Goal: Task Accomplishment & Management: Manage account settings

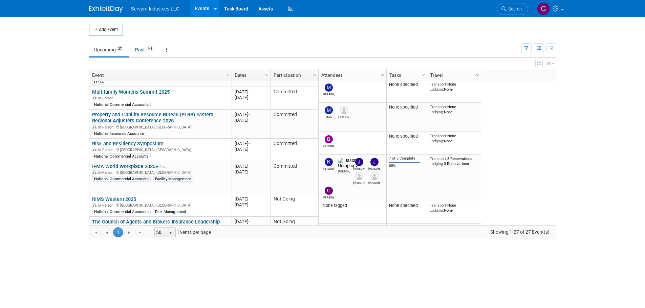
scroll to position [88, 0]
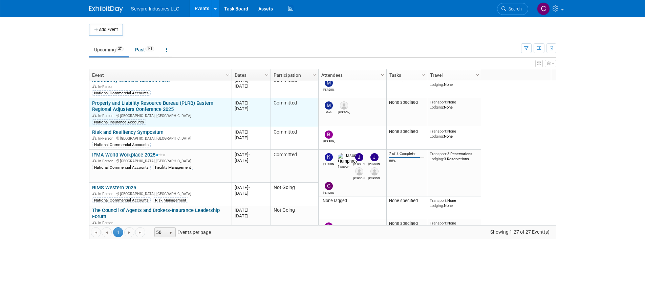
click at [155, 107] on link "Property and Liability Resource Bureau (PLRB) Eastern Regional Adjusters Confer…" at bounding box center [152, 106] width 121 height 13
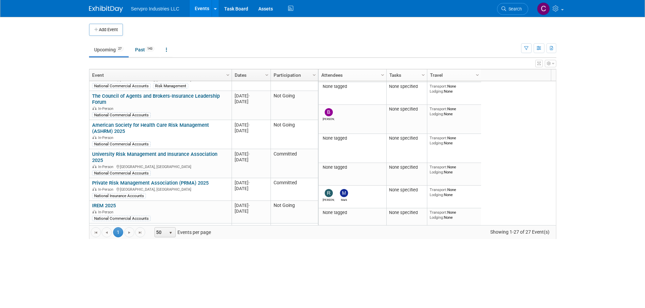
scroll to position [214, 0]
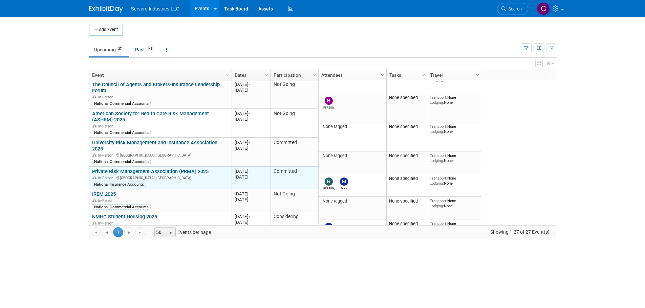
click at [185, 169] on link "Private Risk Management Association (PRMA) 2025" at bounding box center [150, 172] width 116 height 6
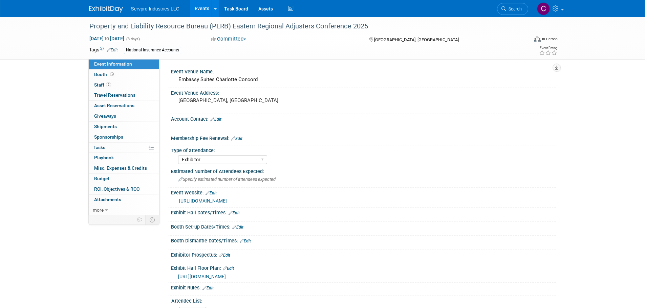
select select "Exhibitor"
click at [100, 85] on span "Staff 2" at bounding box center [102, 84] width 17 height 5
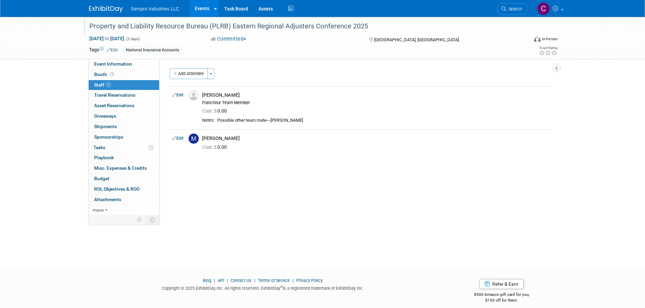
click at [243, 27] on div "Property and Liability Resource Bureau (PLRB) Eastern Regional Adjusters Confer…" at bounding box center [302, 26] width 431 height 12
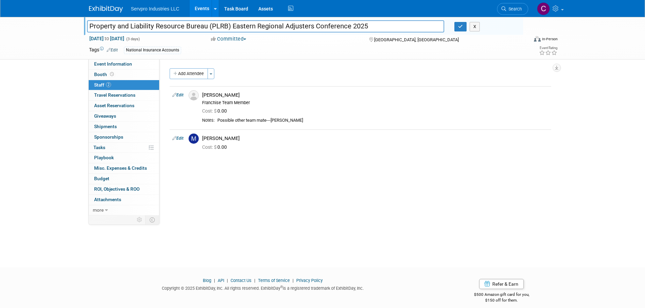
click at [243, 27] on input "Property and Liability Resource Bureau (PLRB) Eastern Regional Adjusters Confer…" at bounding box center [266, 26] width 358 height 12
click at [598, 109] on div "Property and Liability Resource Bureau (PLRB) Eastern Regional Adjusters Confer…" at bounding box center [322, 136] width 645 height 239
click at [106, 72] on span "Booth" at bounding box center [104, 74] width 21 height 5
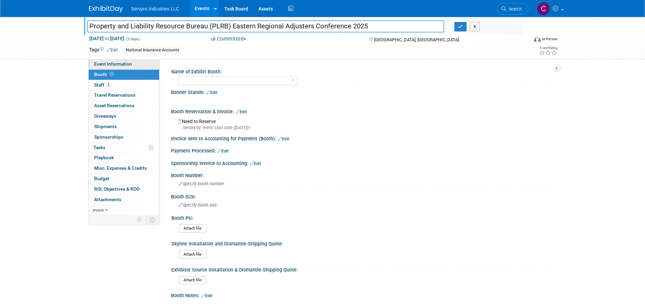
click at [106, 65] on span "Event Information" at bounding box center [113, 63] width 38 height 5
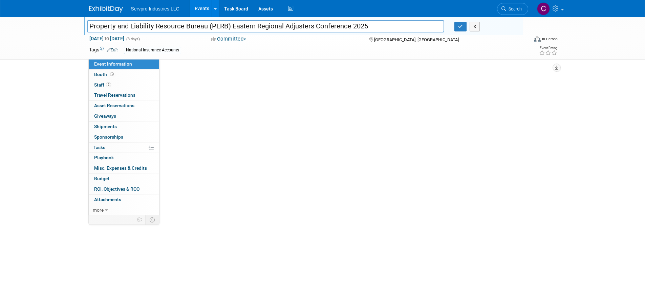
select select "Exhibitor"
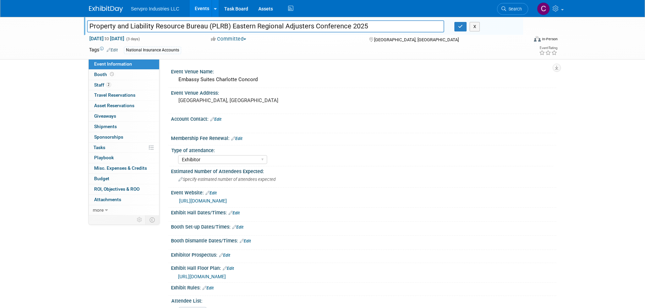
click at [213, 276] on span "https://plrb.expocad.com/Events/plris25/index.html" at bounding box center [202, 276] width 48 height 5
click at [62, 55] on div "Property and Liability Resource Bureau (PLRB) Eastern Regional Adjusters Confer…" at bounding box center [322, 38] width 645 height 43
click at [460, 30] on button "button" at bounding box center [460, 26] width 12 height 9
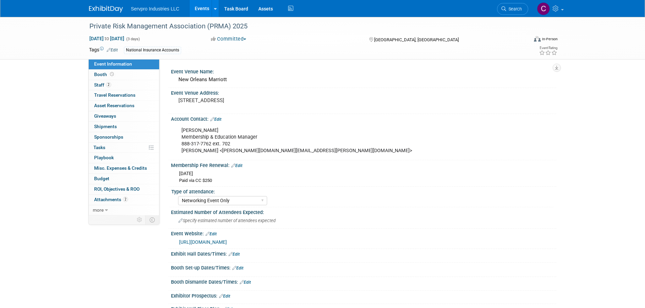
select select "Networking Event Only"
click at [101, 71] on link "Booth" at bounding box center [124, 75] width 70 height 10
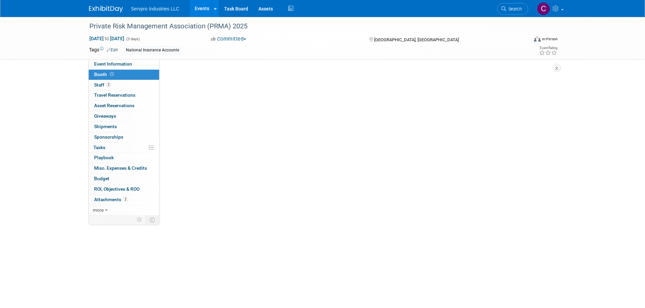
select select "No Booth Needed"
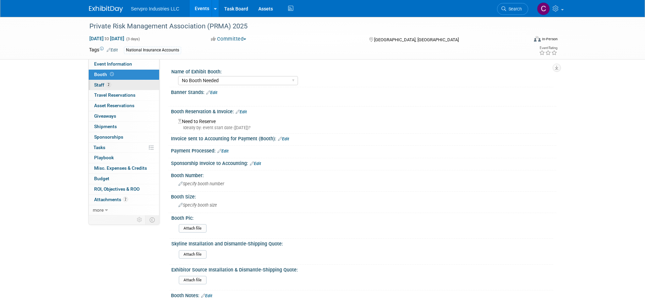
click at [95, 84] on span "Staff 2" at bounding box center [102, 84] width 17 height 5
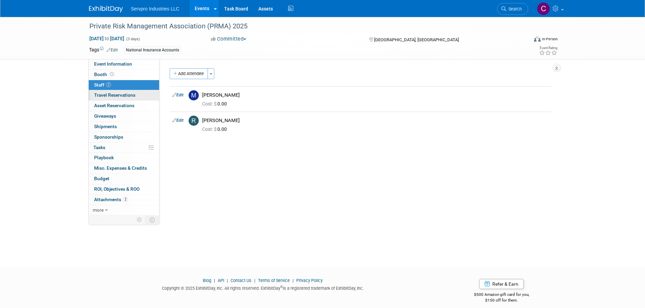
click at [100, 94] on span "Travel Reservations 0" at bounding box center [114, 94] width 41 height 5
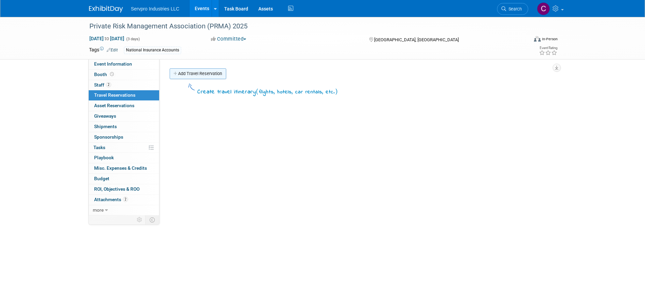
click at [188, 73] on link "Add Travel Reservation" at bounding box center [198, 73] width 57 height 11
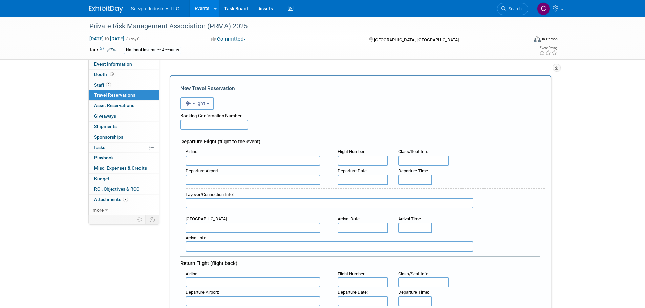
click at [208, 104] on b "button" at bounding box center [208, 103] width 3 height 1
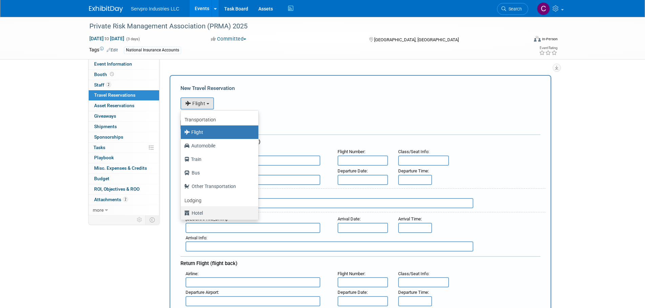
click at [199, 209] on label "Hotel" at bounding box center [217, 213] width 67 height 11
click at [182, 210] on input "Hotel" at bounding box center [179, 212] width 4 height 4
select select "6"
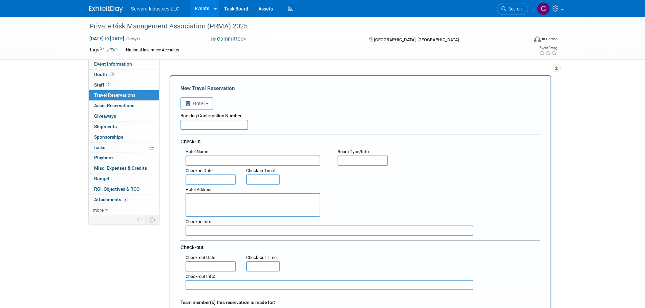
click at [227, 128] on input "text" at bounding box center [214, 125] width 68 height 10
paste input "https://www.exhibitday.com/Workspace/Event/10046880?eid=11123509"
type input "https://www.exhibitday.com/Workspace/Event/10046880?eid=11123509"
click at [227, 128] on input "https://www.exhibitday.com/Workspace/Event/10046880?eid=11123509" at bounding box center [214, 125] width 68 height 10
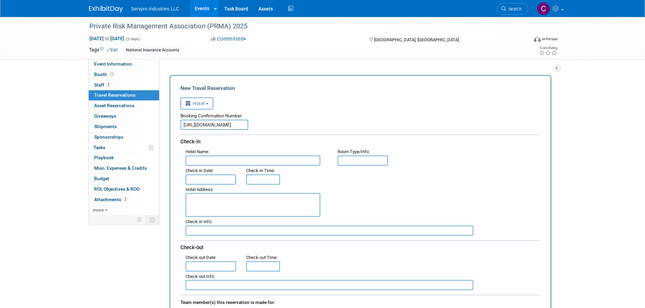
click at [226, 125] on input "https://www.exhibitday.com/Workspace/Event/10046880?eid=11123509" at bounding box center [214, 125] width 68 height 10
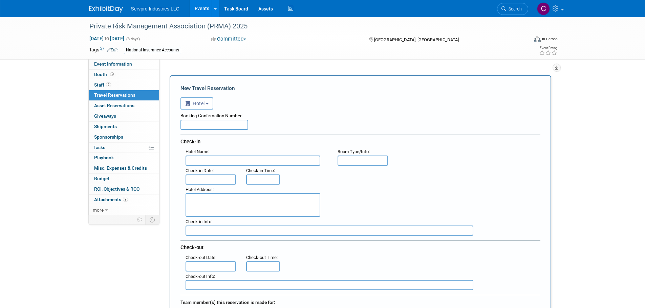
click at [191, 159] on input "text" at bounding box center [253, 161] width 135 height 10
click at [185, 128] on input "text" at bounding box center [214, 125] width 68 height 10
paste input "JODKTV7T"
click at [185, 128] on input "JODKTV7T" at bounding box center [214, 125] width 68 height 10
type input "JODKTV7T"
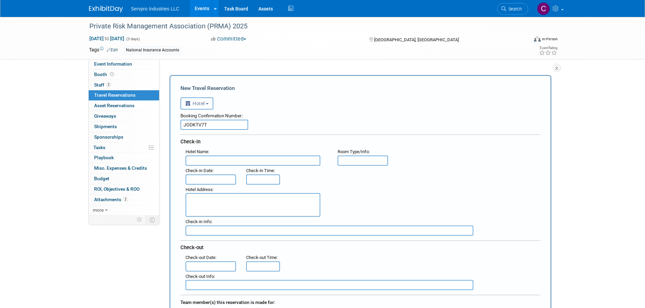
click at [195, 164] on input "text" at bounding box center [253, 161] width 135 height 10
type input "New Orleans Marriott"
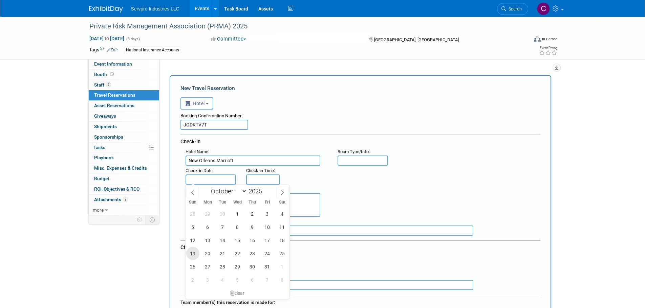
click at [193, 252] on span "19" at bounding box center [192, 253] width 13 height 13
type input "Oct 19, 2025"
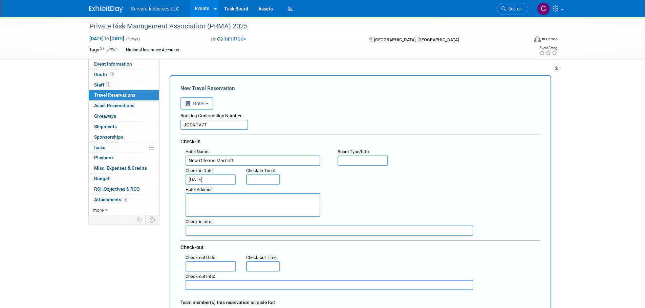
click at [0, 0] on div "Sun Mon Tue Wed Thu Fri Sat" at bounding box center [0, 0] width 0 height 0
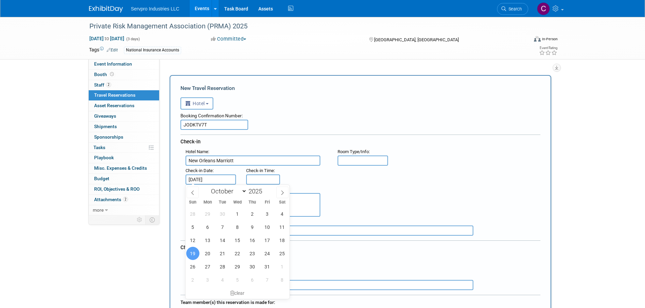
click at [175, 205] on div "New Travel Reservation <i class="fas fa-plane" style="padding: 6px 4px 6px 1px;…" at bounding box center [361, 286] width 382 height 423
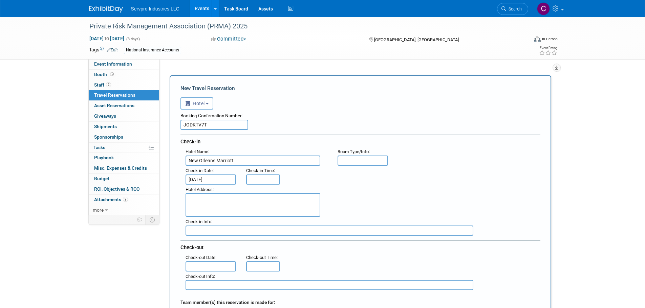
click at [188, 203] on textarea at bounding box center [253, 205] width 135 height 24
paste textarea "555 Canal Street New Orleans , LA 70130 , United States of America"
type textarea "555 Canal Street New Orleans , LA 70130 , United States of America"
click at [198, 227] on input "text" at bounding box center [330, 231] width 288 height 10
click at [200, 265] on input "text" at bounding box center [211, 267] width 51 height 10
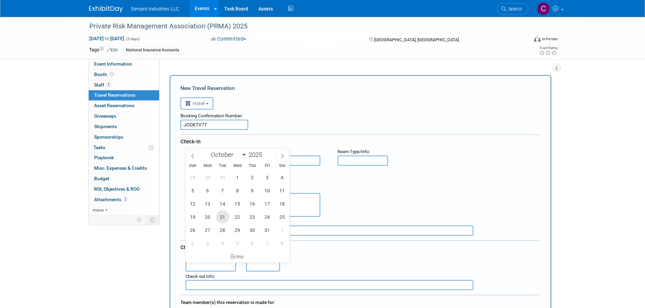
click at [221, 216] on span "21" at bounding box center [222, 217] width 13 height 13
type input "Oct 21, 2025"
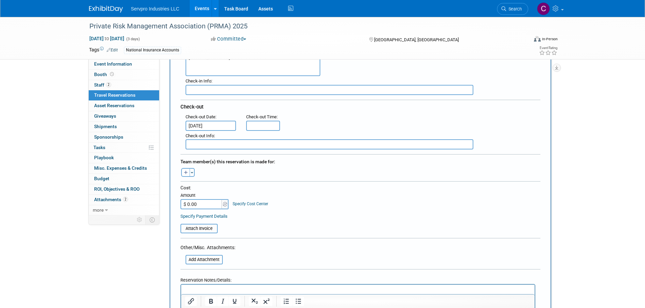
scroll to position [144, 0]
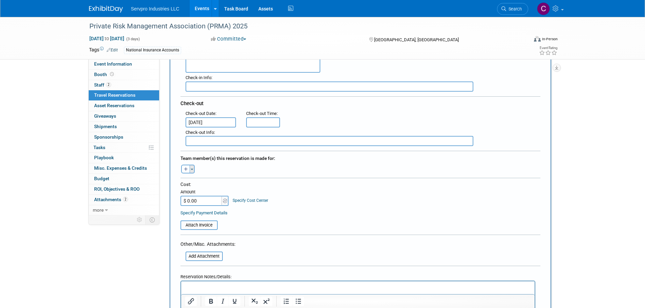
click at [194, 167] on button "Toggle Dropdown" at bounding box center [192, 169] width 5 height 9
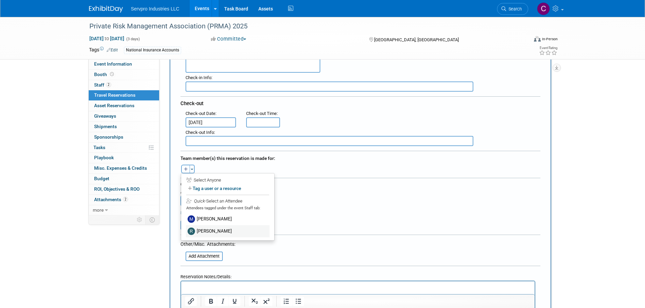
click at [197, 227] on label "[PERSON_NAME]" at bounding box center [228, 231] width 84 height 12
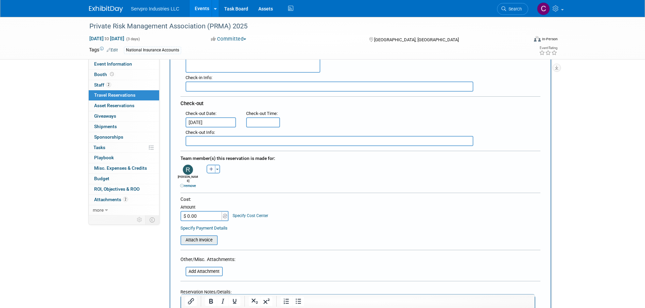
click at [199, 236] on input "file" at bounding box center [176, 240] width 81 height 8
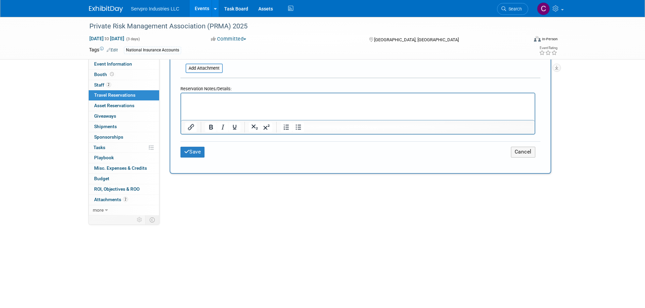
scroll to position [383, 0]
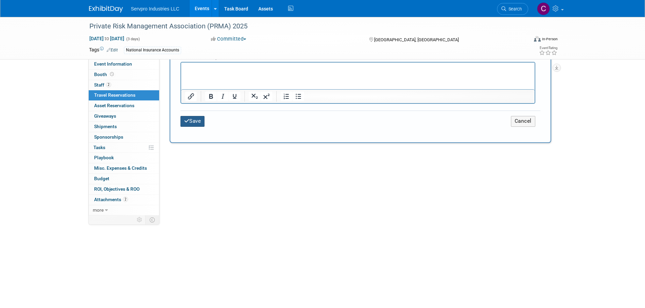
click at [193, 118] on button "Save" at bounding box center [192, 121] width 24 height 10
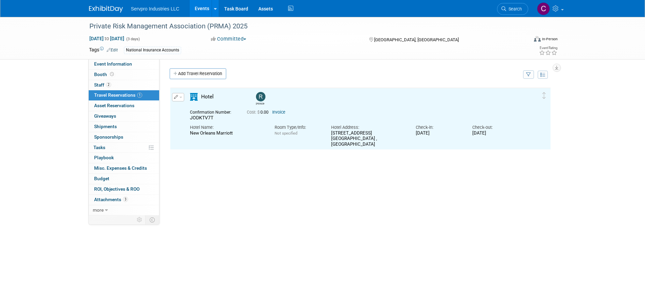
scroll to position [0, 0]
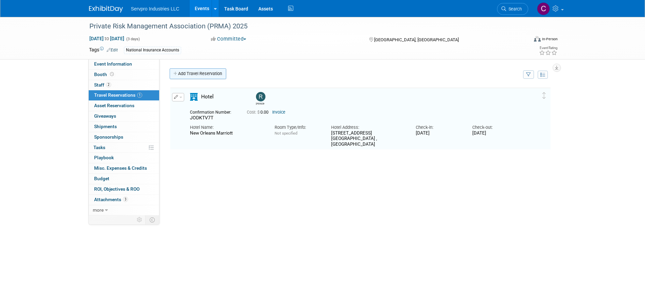
click at [197, 70] on link "Add Travel Reservation" at bounding box center [198, 73] width 57 height 11
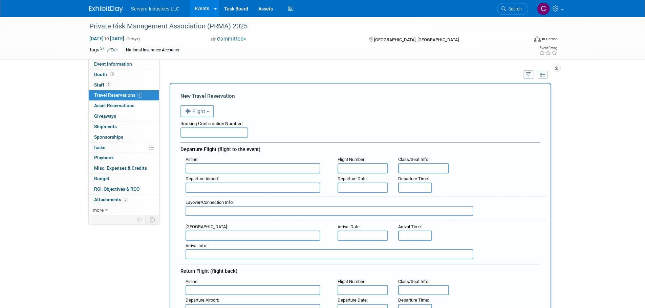
click at [202, 110] on span "Flight" at bounding box center [195, 111] width 20 height 5
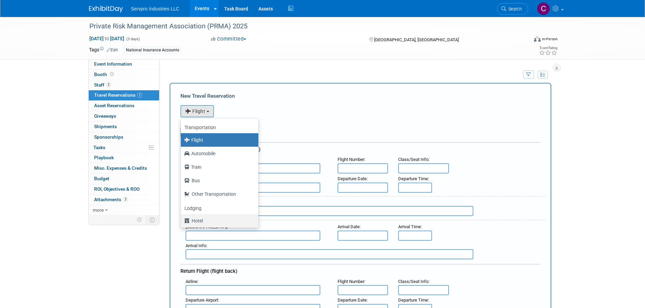
click at [195, 216] on link "Hotel" at bounding box center [220, 221] width 78 height 14
click at [209, 226] on label "Hotel" at bounding box center [217, 221] width 67 height 11
click at [182, 222] on input "Hotel" at bounding box center [179, 220] width 4 height 4
select select "6"
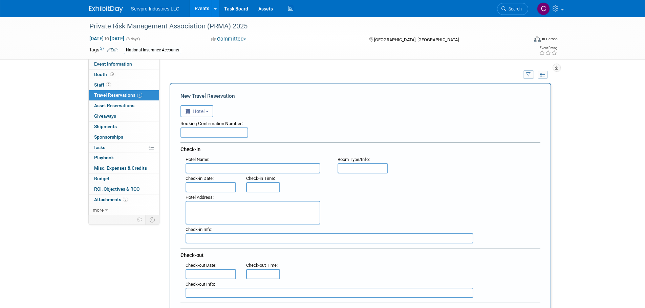
click at [205, 130] on input "text" at bounding box center [214, 133] width 68 height 10
paste input "LIQQVQC0"
click at [193, 137] on input "LIQQVQC0" at bounding box center [214, 133] width 68 height 10
type input "LIQQVQC0"
click at [197, 168] on input "text" at bounding box center [253, 169] width 135 height 10
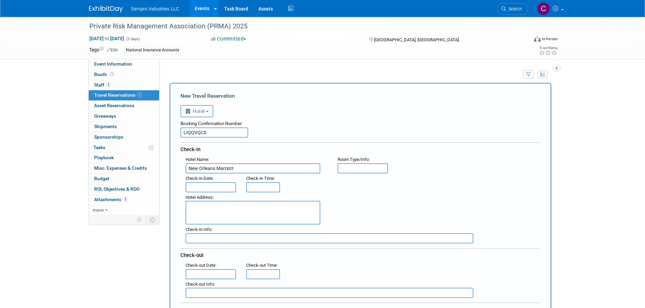
type input "New Orleans Marriott"
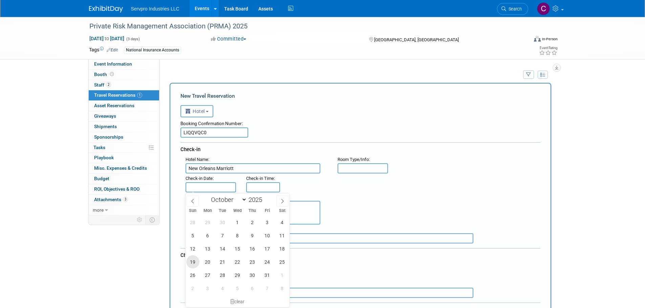
click at [192, 263] on span "19" at bounding box center [192, 262] width 13 height 13
type input "[DATE]"
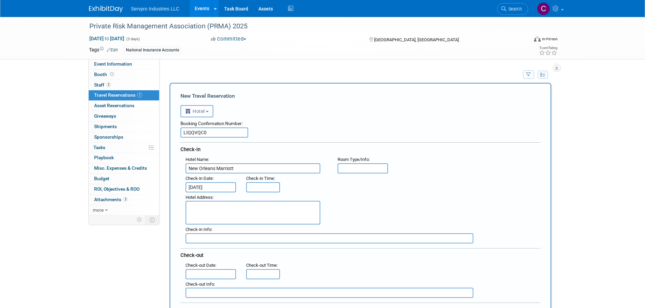
click at [216, 215] on textarea at bounding box center [253, 213] width 135 height 24
paste textarea "LIQQVQC0"
type textarea "LIQQVQC0"
drag, startPoint x: 216, startPoint y: 215, endPoint x: 169, endPoint y: 192, distance: 51.8
click at [170, 192] on div "New Travel Reservation <i class="fas fa-plane" style="padding: 6px 4px 6px 1px;…" at bounding box center [361, 294] width 382 height 423
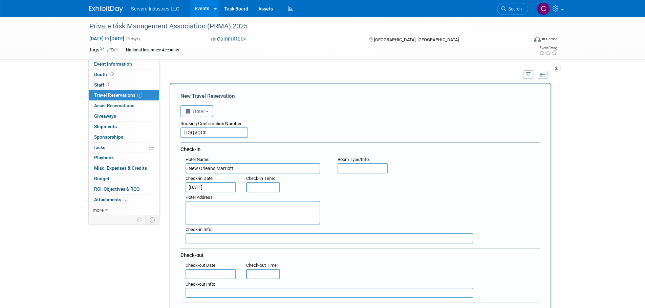
click at [197, 207] on textarea at bounding box center [253, 213] width 135 height 24
paste textarea "555 Canal Street New Orleans , LA 70130 , United States of America"
type textarea "555 Canal Street New Orleans , LA 70130 , United States of America"
click at [198, 274] on input "text" at bounding box center [211, 274] width 51 height 10
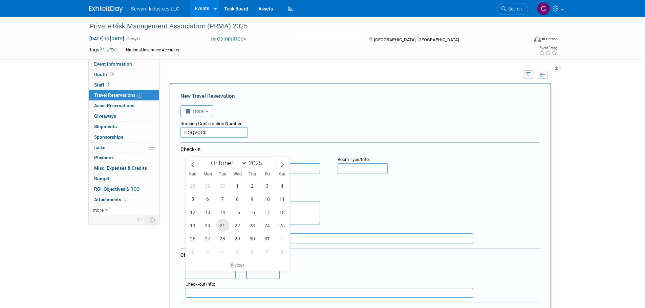
click at [225, 223] on span "21" at bounding box center [222, 225] width 13 height 13
type input "[DATE]"
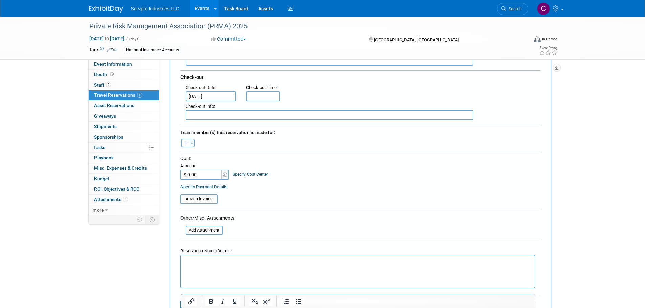
scroll to position [193, 0]
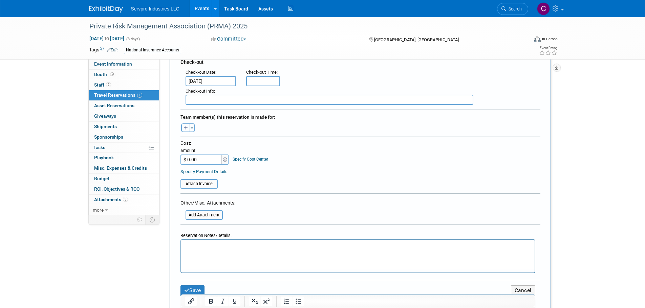
click at [189, 124] on button "button" at bounding box center [185, 128] width 9 height 9
select select
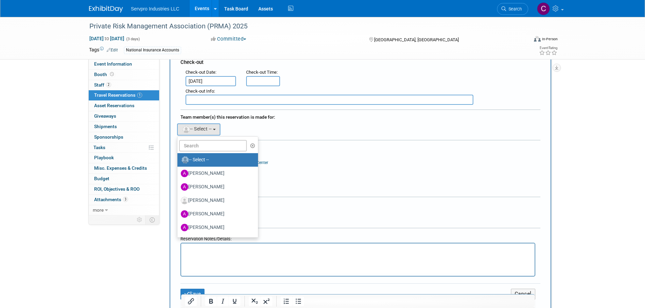
click at [235, 127] on div "Alex remove Alissa remove Amy remove" at bounding box center [360, 129] width 370 height 14
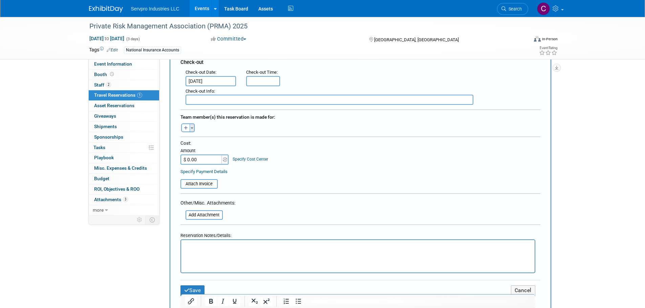
click at [193, 127] on button "Toggle Dropdown" at bounding box center [192, 128] width 5 height 9
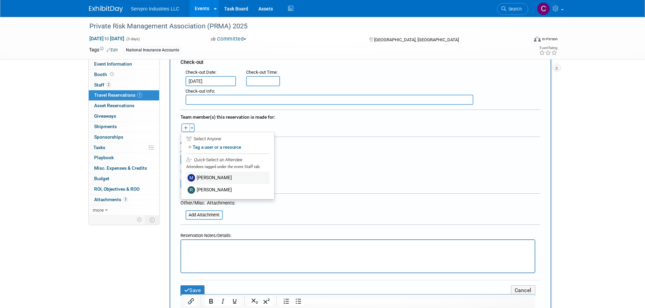
click at [201, 176] on label "Mark Bristol" at bounding box center [228, 178] width 84 height 12
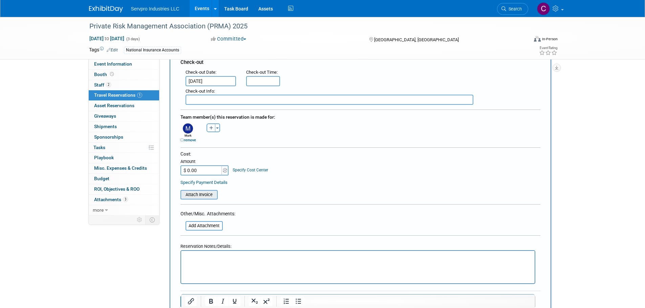
click at [196, 195] on input "file" at bounding box center [176, 195] width 81 height 8
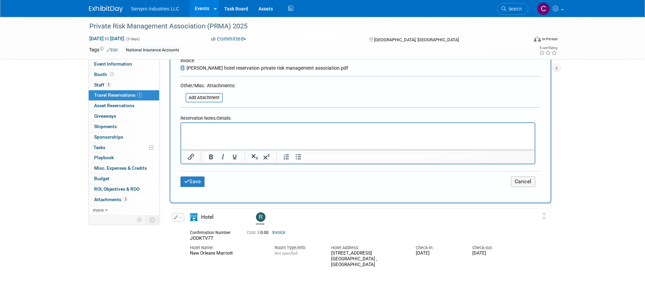
scroll to position [335, 0]
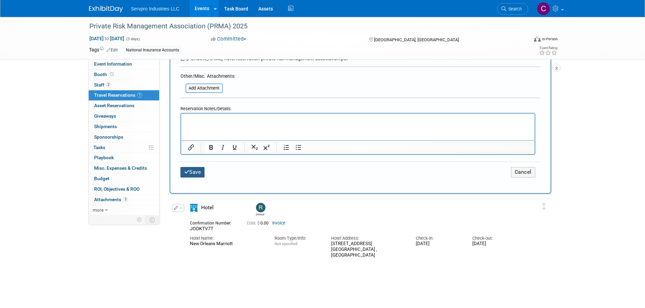
click at [196, 170] on button "Save" at bounding box center [192, 172] width 24 height 10
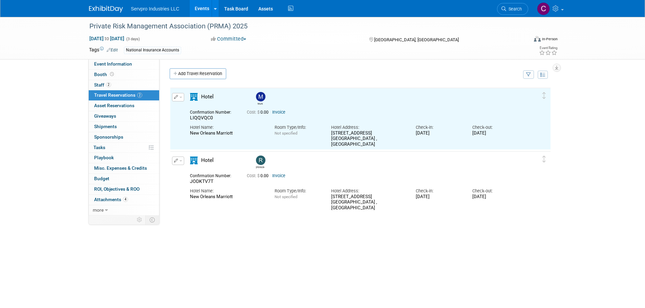
scroll to position [0, 0]
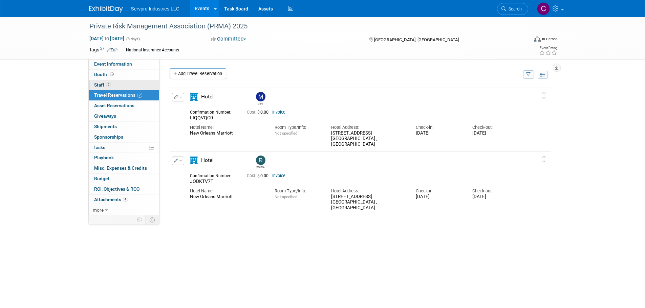
click at [102, 83] on span "Staff 2" at bounding box center [102, 84] width 17 height 5
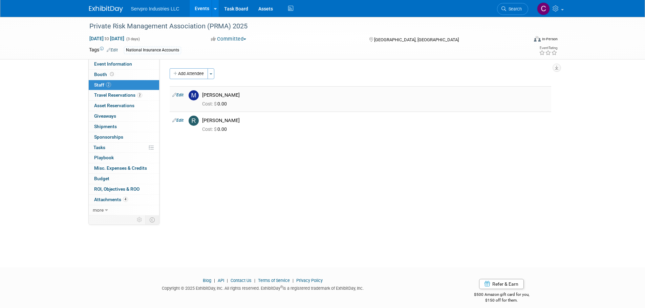
click at [182, 94] on link "Edit" at bounding box center [177, 95] width 11 height 5
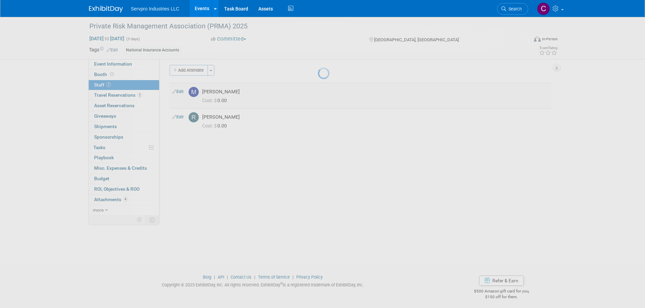
select select "6e8099b7-f6b5-4517-aa4b-5229db2e2024"
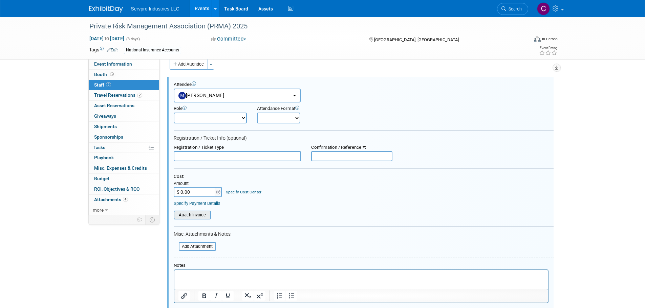
click at [188, 215] on input "file" at bounding box center [170, 215] width 81 height 7
drag, startPoint x: 199, startPoint y: 192, endPoint x: 197, endPoint y: 178, distance: 14.1
click at [197, 178] on div "Cost:" at bounding box center [364, 177] width 380 height 6
click at [190, 190] on input "$ 0.00" at bounding box center [195, 192] width 42 height 10
type input "$ 1,053.00"
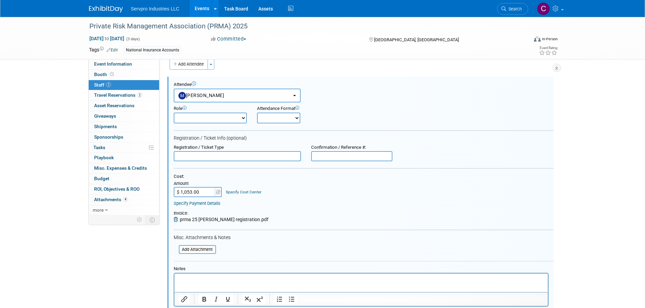
click at [291, 202] on div "Specify Payment Details" at bounding box center [364, 204] width 380 height 6
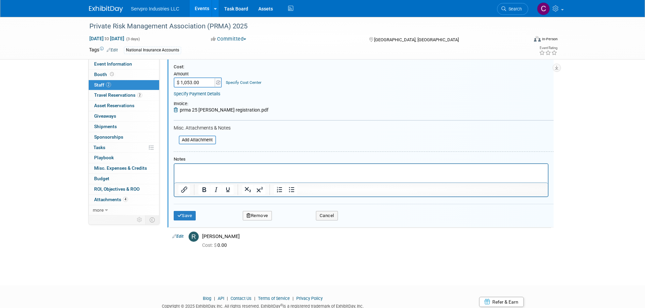
scroll to position [135, 0]
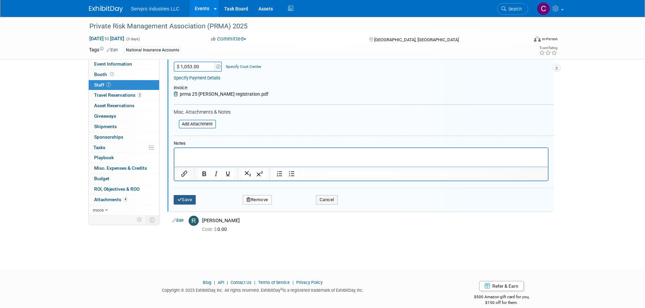
click at [180, 201] on icon "submit" at bounding box center [179, 200] width 5 height 4
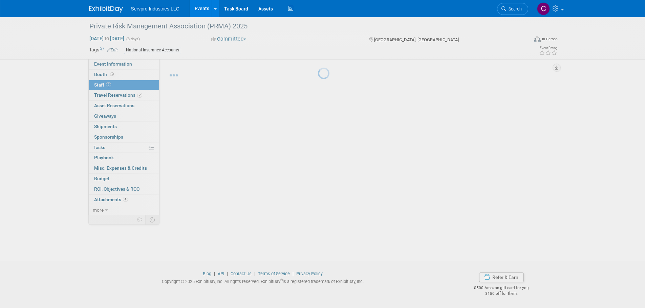
scroll to position [7, 0]
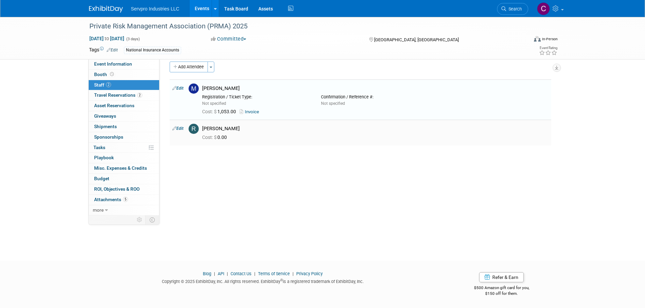
click at [182, 126] on td "Edit" at bounding box center [178, 132] width 16 height 25
click at [180, 130] on link "Edit" at bounding box center [177, 128] width 11 height 5
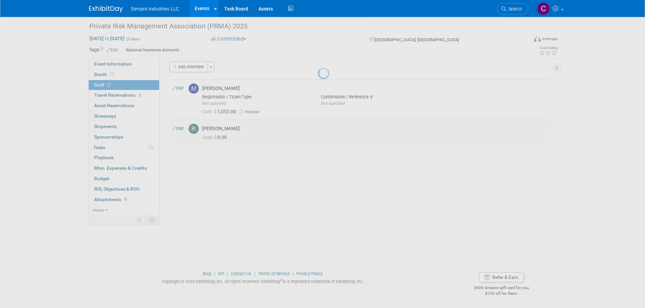
select select "e6327b4d-b617-437d-972f-a67eb18f58ba"
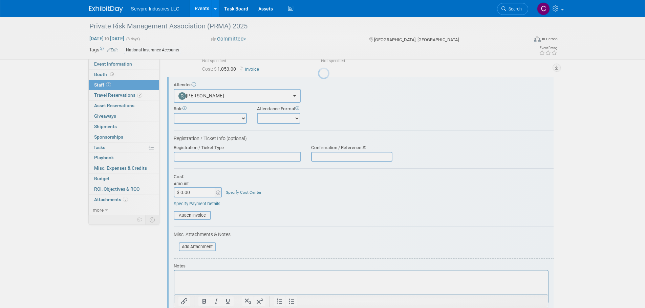
scroll to position [0, 0]
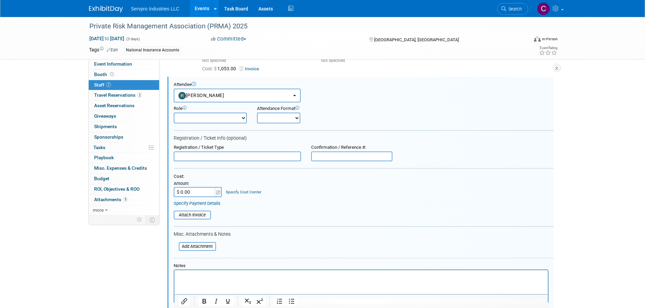
click at [184, 159] on input "text" at bounding box center [237, 157] width 127 height 10
click at [193, 190] on input "$ 0.00" at bounding box center [195, 192] width 42 height 10
type input "$ 1,053.00"
click at [188, 212] on input "file" at bounding box center [170, 215] width 81 height 7
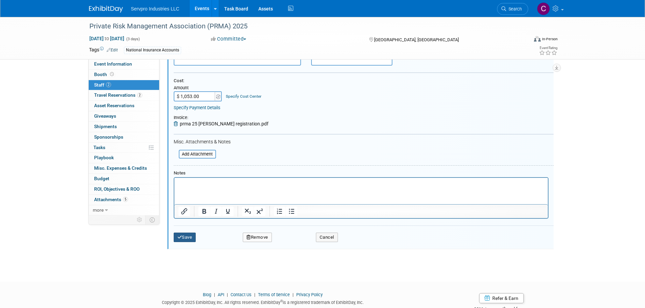
click at [183, 237] on button "Save" at bounding box center [185, 237] width 22 height 9
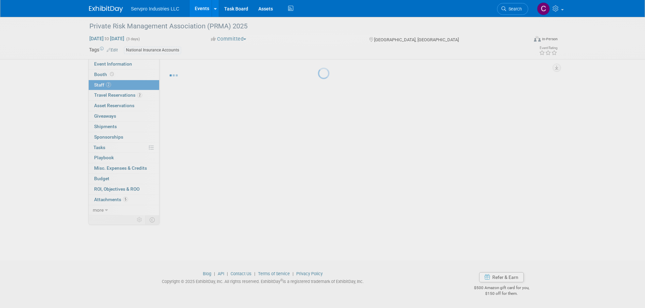
scroll to position [7, 0]
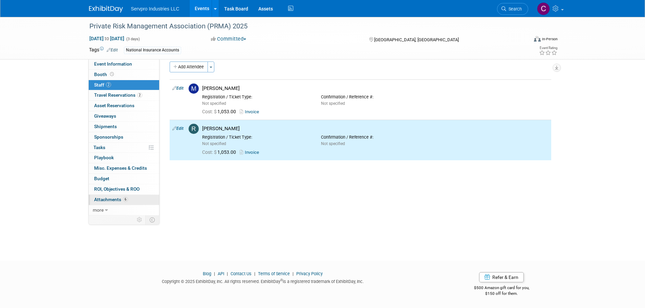
click at [109, 197] on span "Attachments 6" at bounding box center [111, 199] width 34 height 5
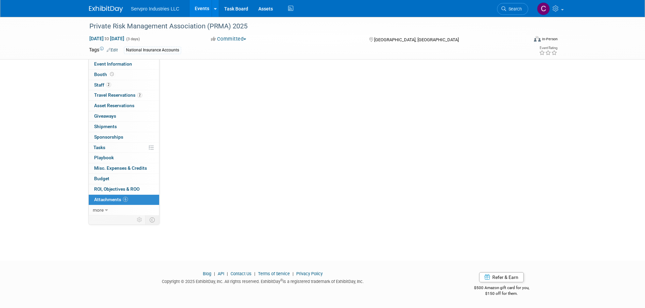
scroll to position [0, 0]
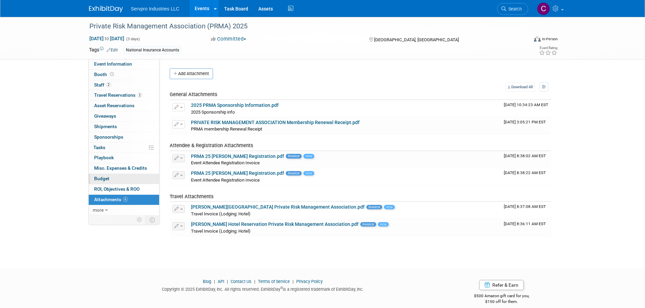
click at [104, 179] on span "Budget" at bounding box center [101, 178] width 15 height 5
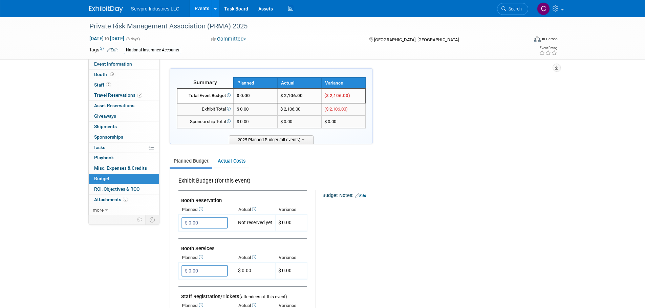
click at [201, 8] on link "Events" at bounding box center [202, 8] width 25 height 17
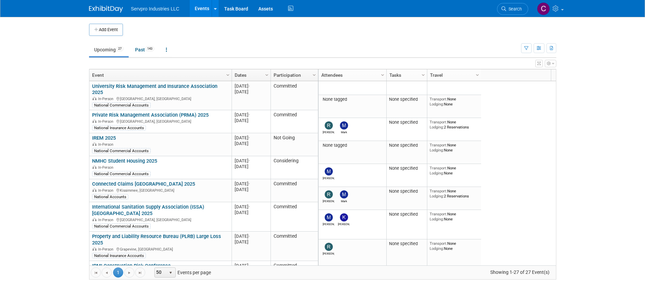
scroll to position [280, 0]
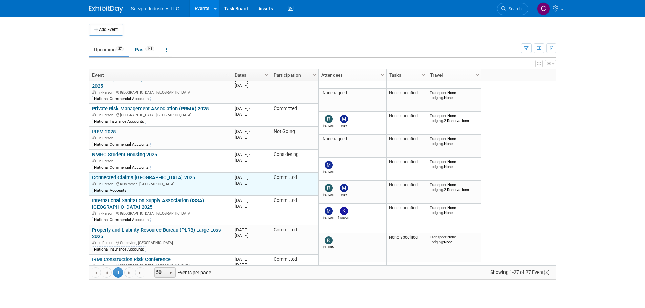
click at [130, 175] on link "Connected Claims [GEOGRAPHIC_DATA] 2025" at bounding box center [143, 178] width 103 height 6
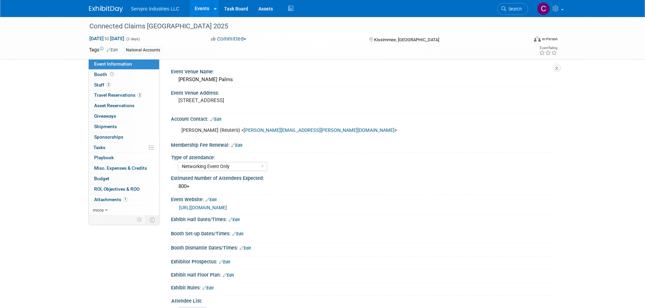
select select "Networking Event Only"
click at [115, 95] on span "Travel Reservations 2" at bounding box center [118, 94] width 48 height 5
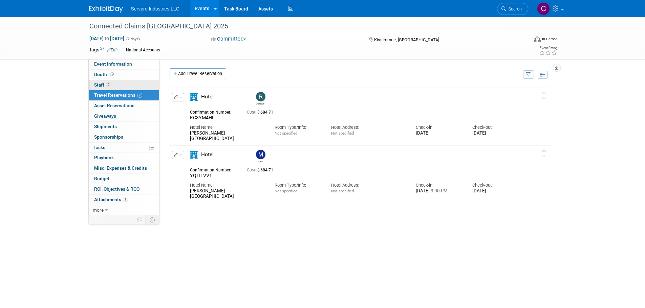
click at [100, 85] on span "Staff 2" at bounding box center [102, 84] width 17 height 5
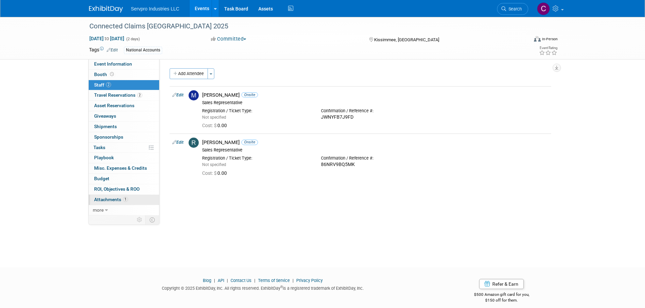
click at [108, 199] on span "Attachments 1" at bounding box center [111, 199] width 34 height 5
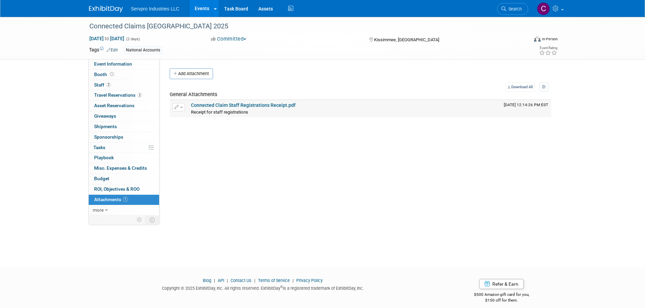
click at [239, 105] on link "Connected Claim Staff Registrations Receipt.pdf" at bounding box center [243, 105] width 105 height 5
click at [98, 179] on span "Budget" at bounding box center [101, 178] width 15 height 5
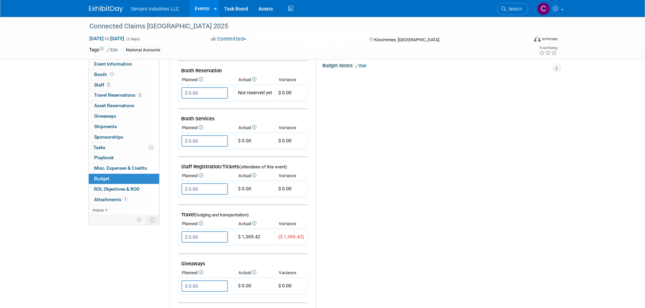
scroll to position [69, 0]
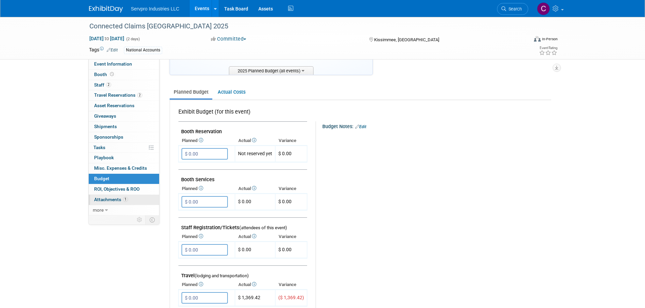
click at [104, 201] on span "Attachments 1" at bounding box center [111, 199] width 34 height 5
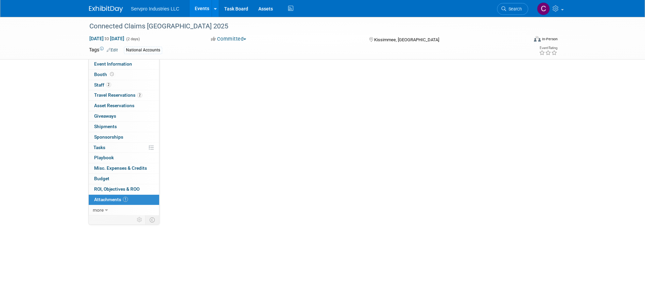
scroll to position [0, 0]
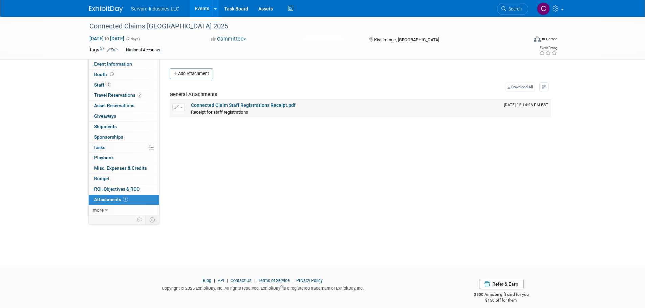
click at [204, 103] on link "Connected Claim Staff Registrations Receipt.pdf" at bounding box center [243, 105] width 105 height 5
click at [103, 85] on span "Staff 2" at bounding box center [102, 84] width 17 height 5
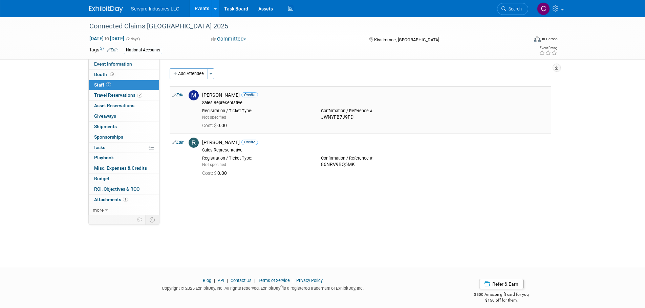
click at [182, 97] on link "Edit" at bounding box center [177, 95] width 11 height 5
select select "6e8099b7-f6b5-4517-aa4b-5229db2e2024"
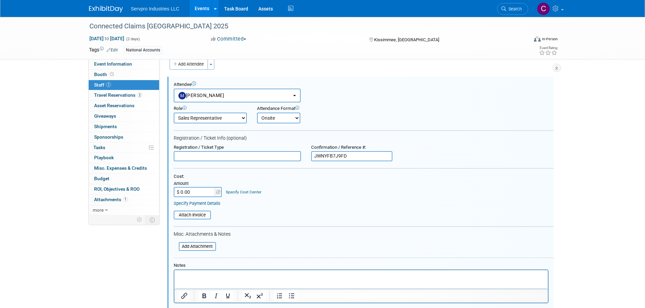
click at [193, 195] on input "$ 0.00" at bounding box center [195, 192] width 42 height 10
type input "$ 3,324.00"
click at [324, 225] on form "Attendee <img src="[URL][DOMAIN_NAME]" style="width: 22px; height: 22px; border…" at bounding box center [364, 207] width 380 height 250
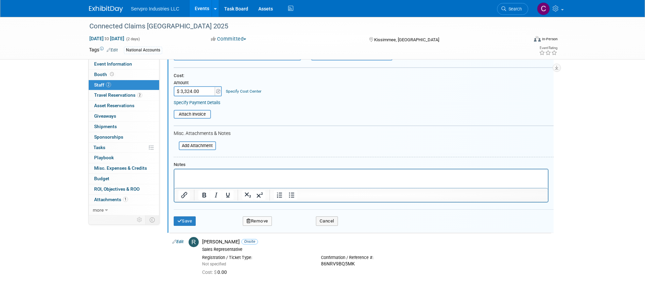
scroll to position [116, 0]
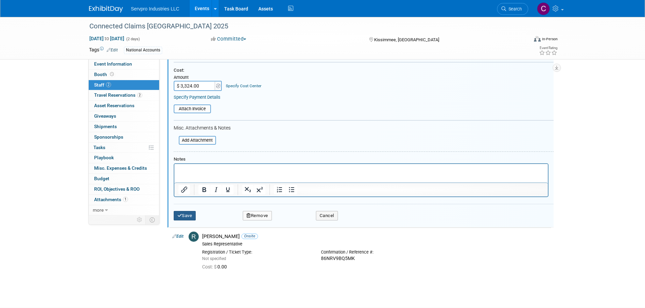
click at [183, 217] on button "Save" at bounding box center [185, 215] width 22 height 9
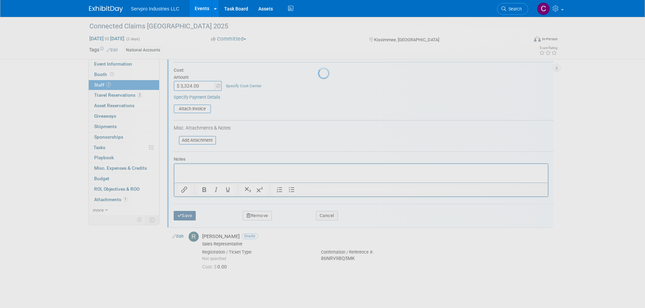
scroll to position [7, 0]
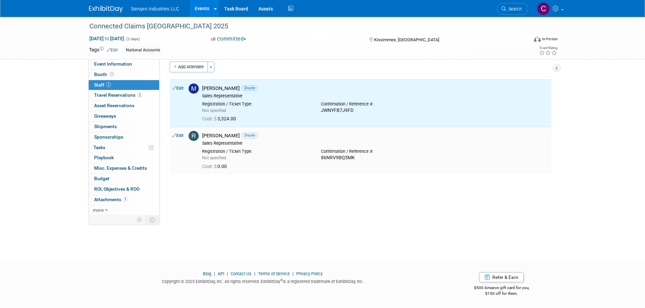
click at [181, 136] on link "Edit" at bounding box center [177, 135] width 11 height 5
select select "e6327b4d-b617-437d-972f-a67eb18f58ba"
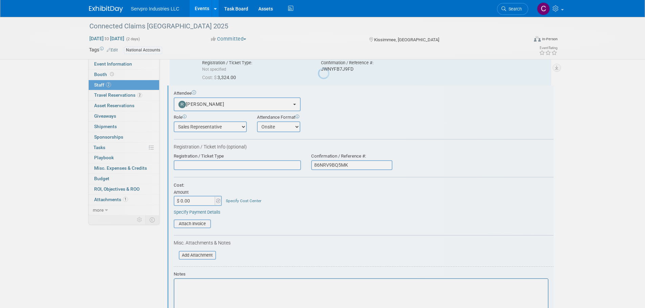
scroll to position [57, 0]
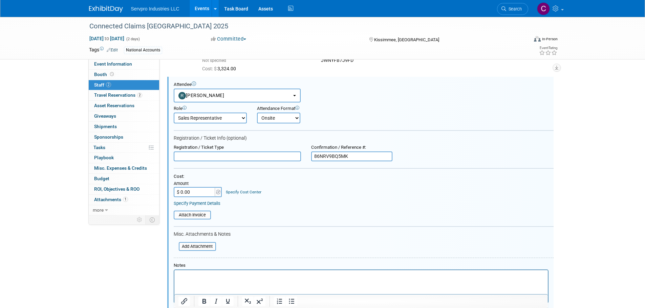
click at [189, 193] on input "$ 0.00" at bounding box center [195, 192] width 42 height 10
click at [189, 193] on input "$ 3,324" at bounding box center [195, 192] width 42 height 10
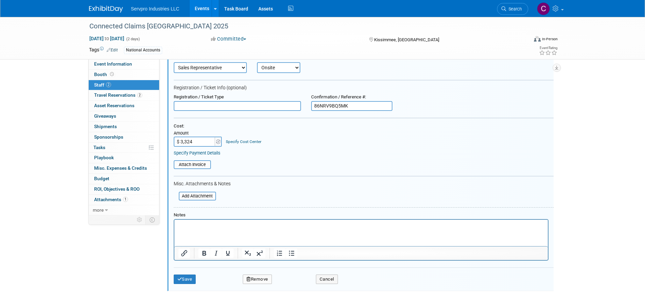
scroll to position [167, 0]
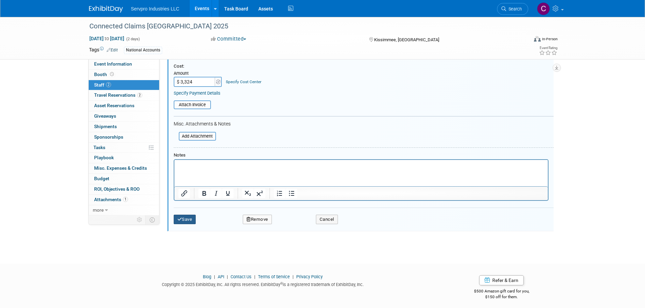
type input "$ 3,324.00"
click at [193, 220] on button "Save" at bounding box center [185, 219] width 22 height 9
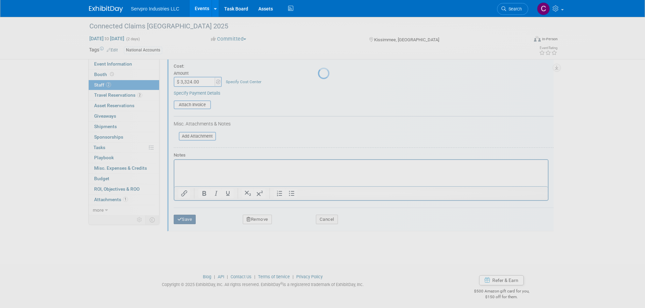
scroll to position [7, 0]
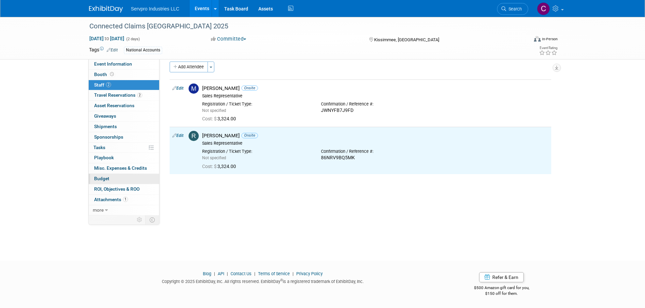
click at [102, 176] on link "Budget" at bounding box center [124, 179] width 70 height 10
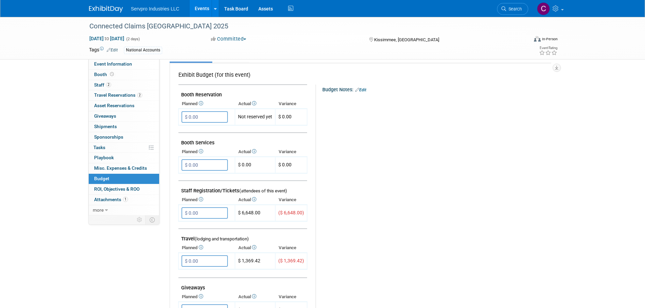
scroll to position [0, 0]
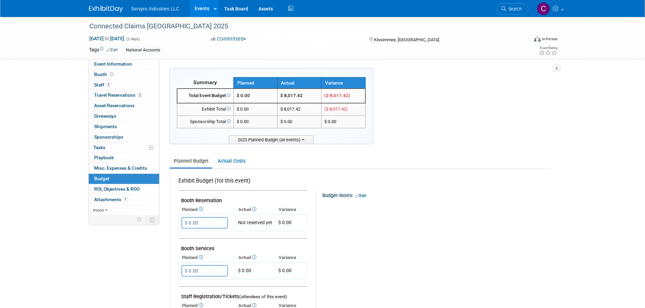
click at [201, 7] on link "Events" at bounding box center [202, 8] width 25 height 17
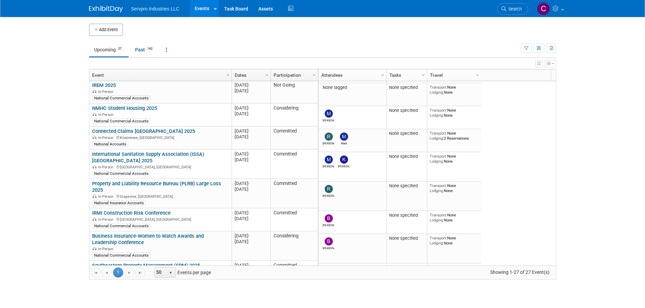
scroll to position [331, 0]
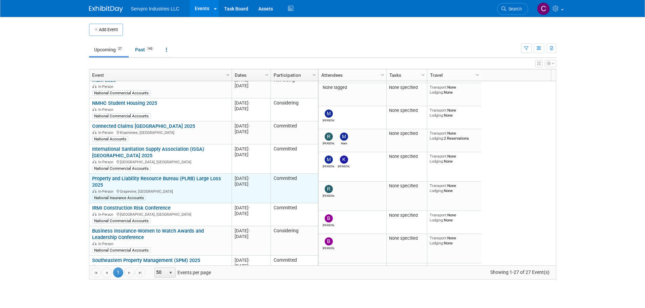
click at [178, 176] on link "Property and Liability Resource Bureau (PLRB) Large Loss 2025" at bounding box center [156, 182] width 129 height 13
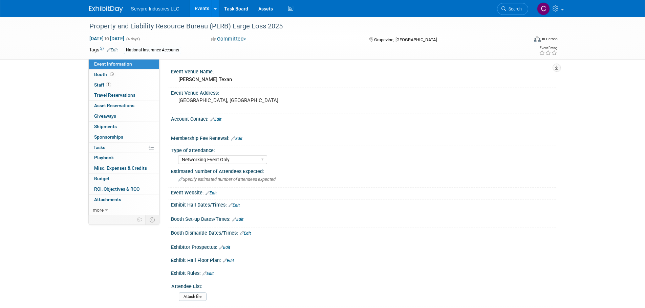
select select "Networking Event Only"
click at [102, 72] on span "Booth" at bounding box center [104, 74] width 21 height 5
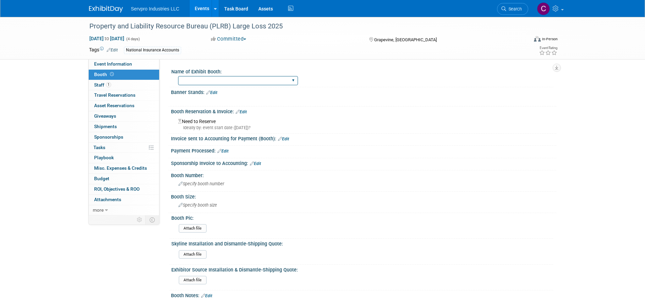
click at [186, 79] on select "Island Booth Tradewinds Immerse Popup 10 Foot Banner Stand Invita 10 Foot Strai…" at bounding box center [238, 80] width 120 height 9
select select "Small 2 foot table top banner"
click at [178, 76] on select "Island Booth Tradewinds Immerse Popup 10 Foot Banner Stand Invita 10 Foot Strai…" at bounding box center [238, 80] width 120 height 9
click at [189, 205] on span "Specify booth size" at bounding box center [197, 205] width 39 height 5
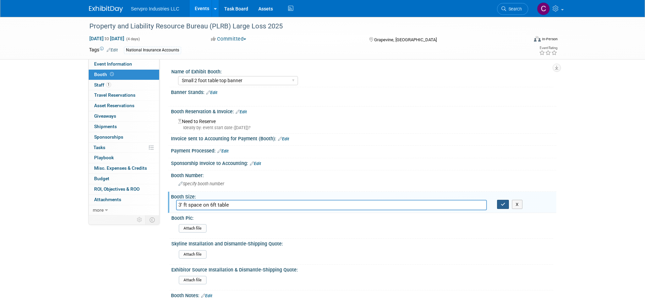
type input "3' ft space on 6ft table"
click at [502, 203] on icon "button" at bounding box center [503, 204] width 5 height 4
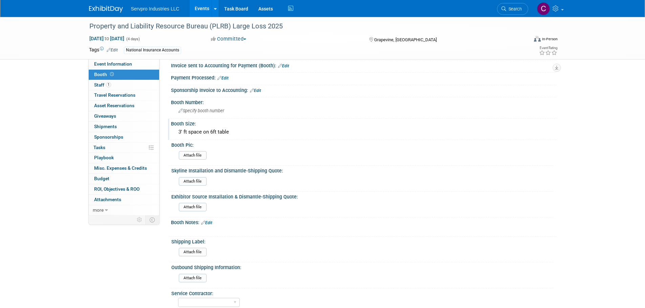
scroll to position [56, 0]
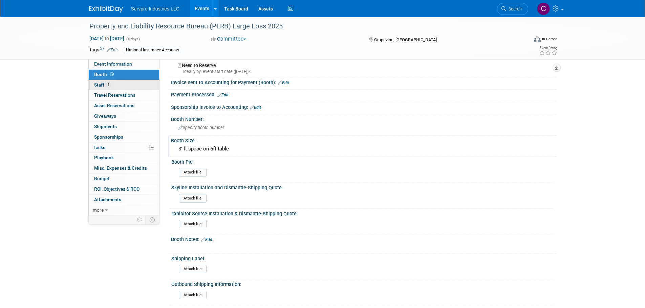
click at [98, 83] on span "Staff 1" at bounding box center [102, 84] width 17 height 5
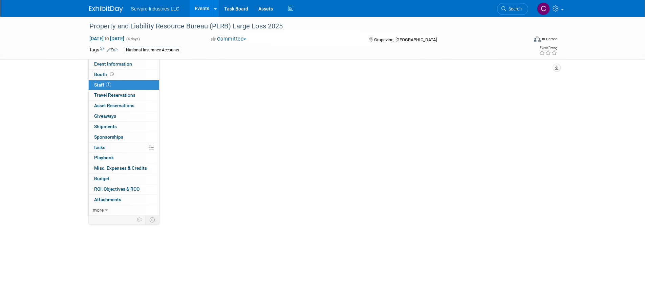
scroll to position [0, 0]
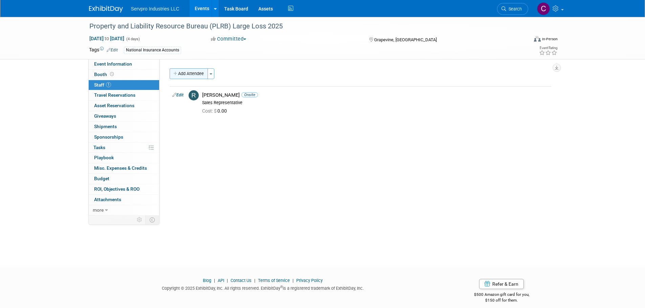
click at [198, 75] on button "Add Attendee" at bounding box center [189, 73] width 38 height 11
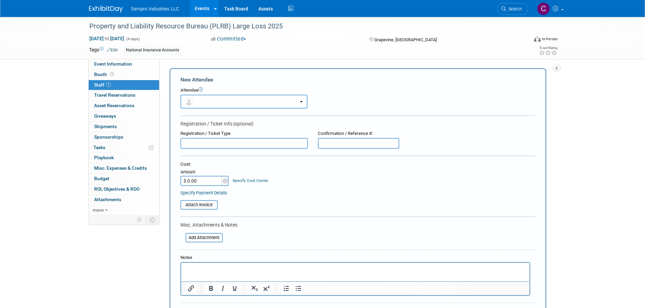
click at [198, 102] on button "button" at bounding box center [243, 102] width 127 height 14
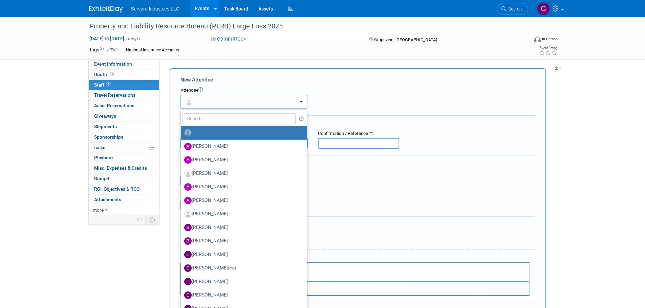
drag, startPoint x: 198, startPoint y: 102, endPoint x: 194, endPoint y: 118, distance: 16.6
click at [194, 109] on div "[PERSON_NAME] [PERSON_NAME] [PERSON_NAME] [PERSON_NAME] [PERSON_NAME] (me)" at bounding box center [243, 102] width 127 height 14
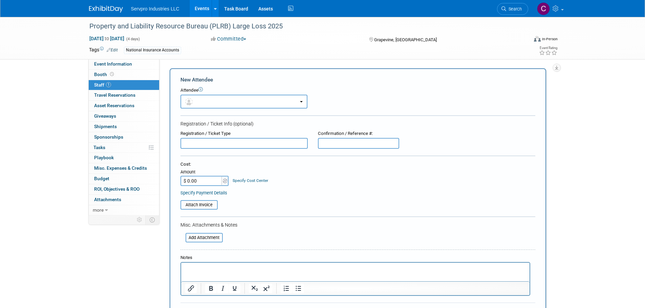
click at [194, 118] on form "New Attendee Attendee <img src="[URL][DOMAIN_NAME]" style="width: 22px; height:…" at bounding box center [357, 200] width 355 height 249
drag, startPoint x: 302, startPoint y: 102, endPoint x: 270, endPoint y: 100, distance: 31.5
click at [270, 100] on button "button" at bounding box center [243, 102] width 127 height 14
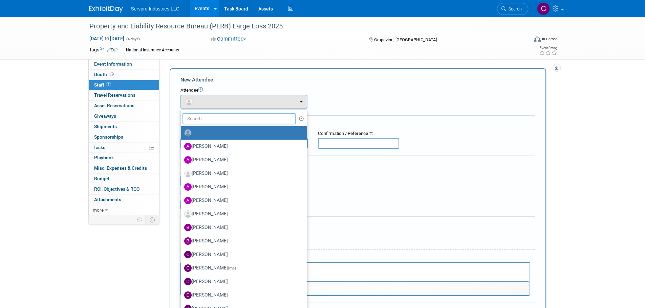
click at [197, 121] on input "text" at bounding box center [238, 119] width 113 height 12
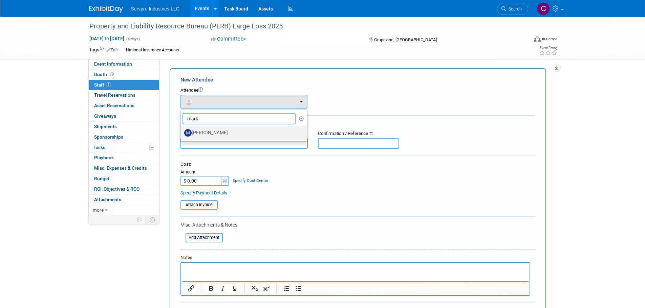
type input "mark"
click at [207, 131] on label "[PERSON_NAME]" at bounding box center [242, 133] width 116 height 11
click at [182, 131] on input "[PERSON_NAME]" at bounding box center [179, 132] width 4 height 4
select select "6e8099b7-f6b5-4517-aa4b-5229db2e2024"
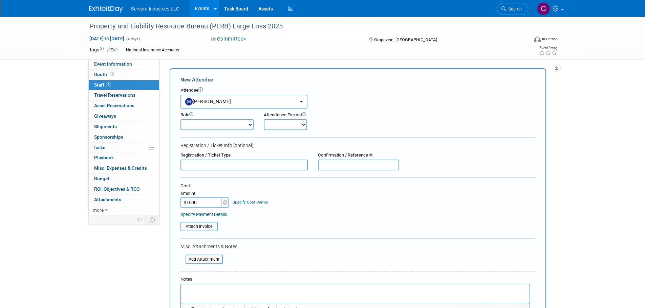
click at [274, 123] on select "Onsite Remote" at bounding box center [285, 125] width 43 height 11
select select "1"
click at [264, 120] on select "Onsite Remote" at bounding box center [285, 125] width 43 height 11
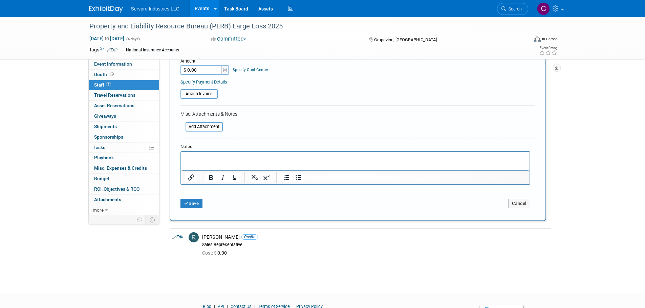
scroll to position [148, 0]
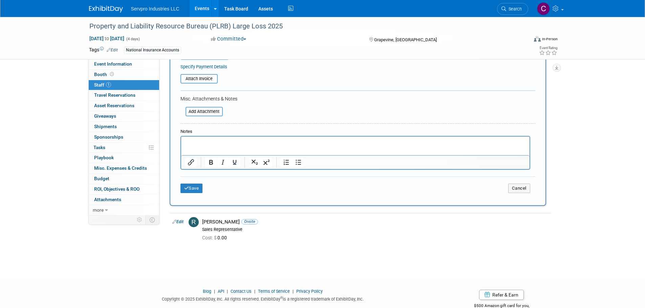
click at [191, 194] on div "Save Cancel" at bounding box center [357, 188] width 355 height 22
click at [191, 191] on button "Save" at bounding box center [191, 188] width 22 height 9
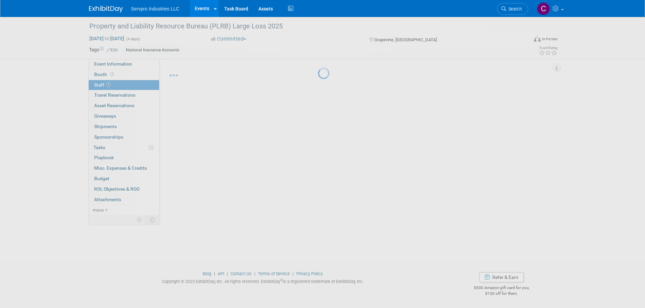
scroll to position [7, 0]
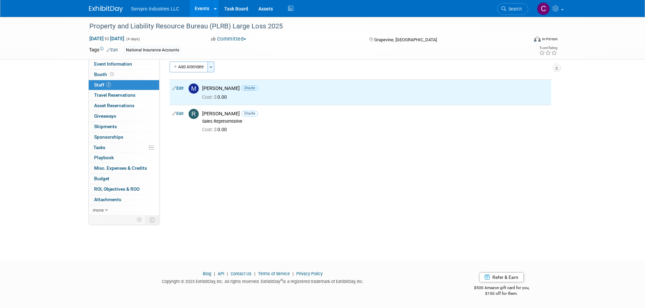
click at [210, 68] on button "Toggle Dropdown" at bounding box center [211, 67] width 7 height 11
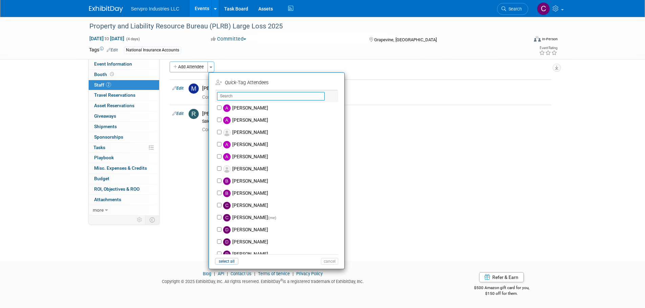
click at [228, 95] on input "text" at bounding box center [271, 96] width 108 height 8
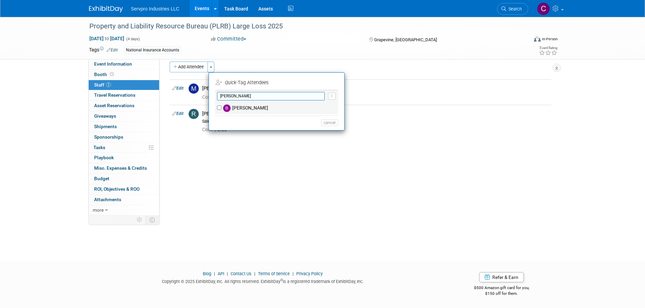
type input "brian"
click at [237, 108] on label "Brian Donnelly" at bounding box center [280, 108] width 119 height 12
click at [221, 108] on input "Brian Donnelly" at bounding box center [219, 108] width 4 height 4
checkbox input "true"
click at [328, 78] on button "Apply" at bounding box center [327, 83] width 21 height 10
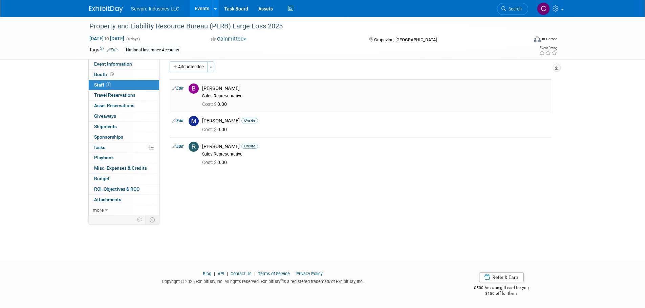
click at [180, 89] on link "Edit" at bounding box center [177, 88] width 11 height 5
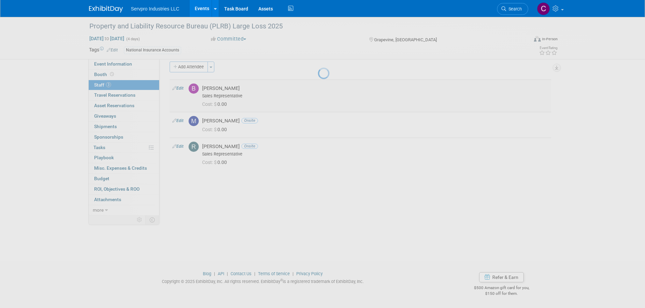
select select "88d74551-c175-4443-9460-1fafd89f19d2"
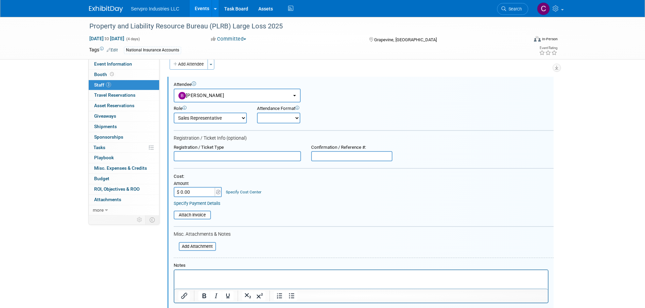
scroll to position [0, 0]
click at [274, 121] on select "Onsite Remote" at bounding box center [278, 118] width 43 height 11
click at [323, 122] on div "Attendance Format Onsite Remote" at bounding box center [300, 115] width 87 height 18
click at [187, 157] on input "text" at bounding box center [237, 156] width 127 height 10
click at [182, 275] on p "Rich Text Area. Press ALT-0 for help." at bounding box center [361, 276] width 366 height 7
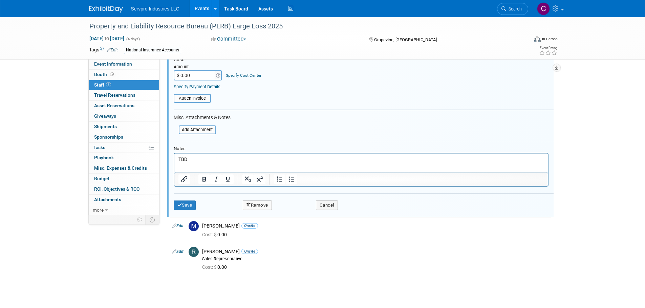
scroll to position [138, 0]
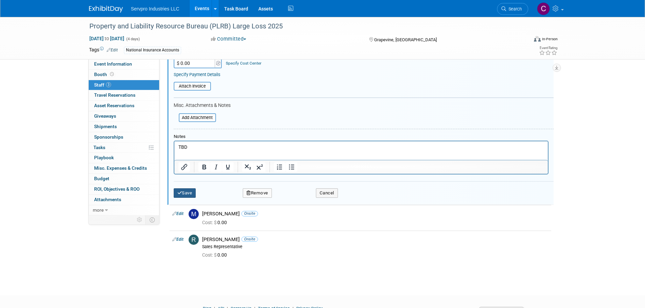
click at [186, 193] on button "Save" at bounding box center [185, 193] width 22 height 9
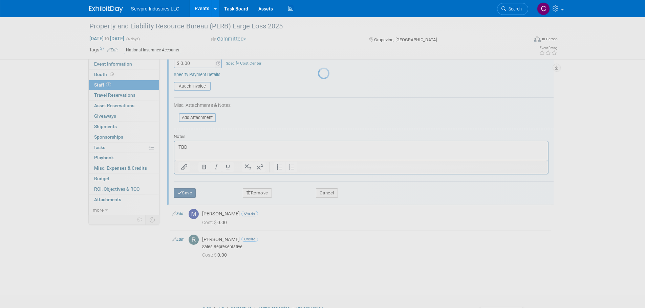
scroll to position [7, 0]
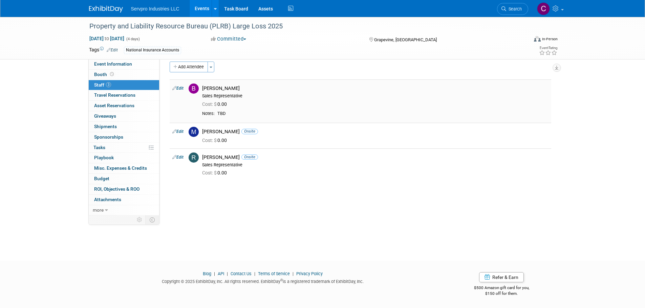
click at [181, 87] on link "Edit" at bounding box center [177, 88] width 11 height 5
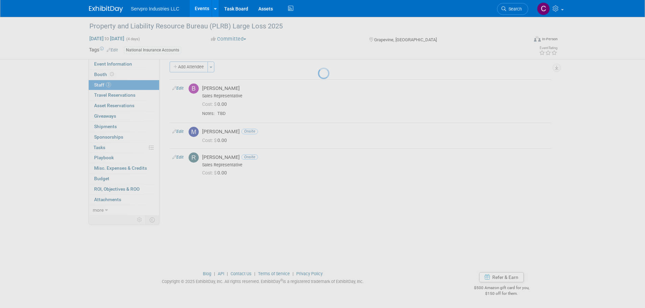
select select "88d74551-c175-4443-9460-1fafd89f19d2"
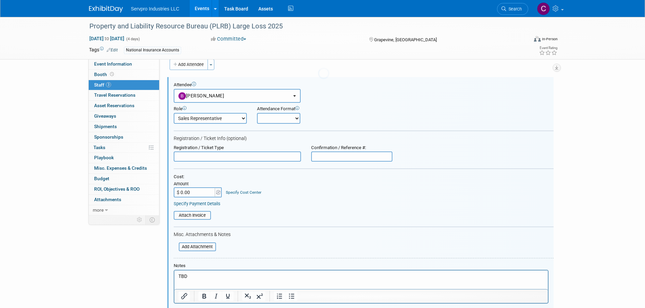
scroll to position [9, 0]
click at [191, 278] on p "TBD" at bounding box center [361, 276] width 366 height 7
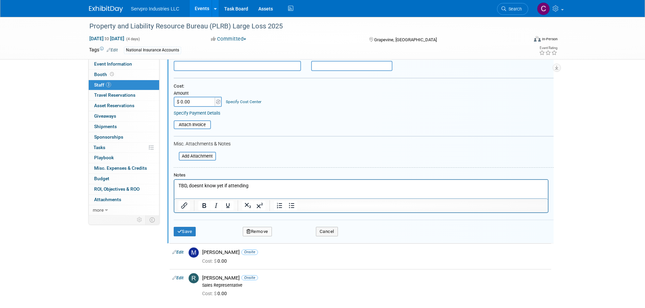
scroll to position [114, 0]
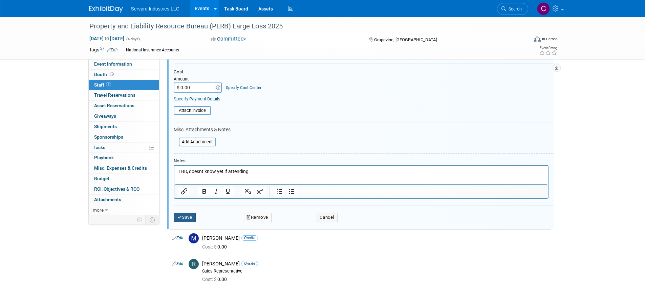
click at [189, 217] on button "Save" at bounding box center [185, 217] width 22 height 9
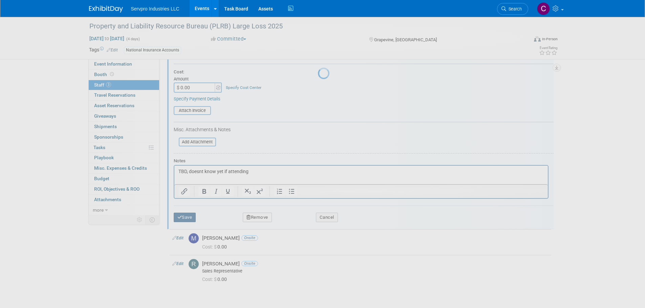
scroll to position [7, 0]
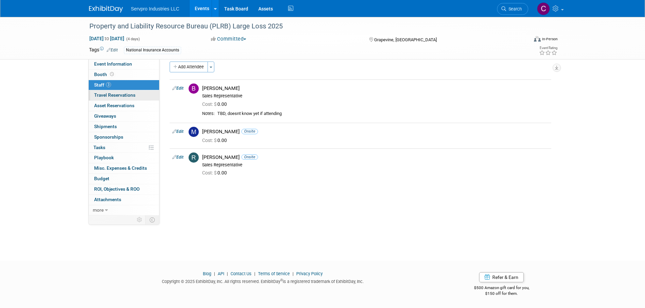
click at [121, 93] on span "Travel Reservations 0" at bounding box center [114, 94] width 41 height 5
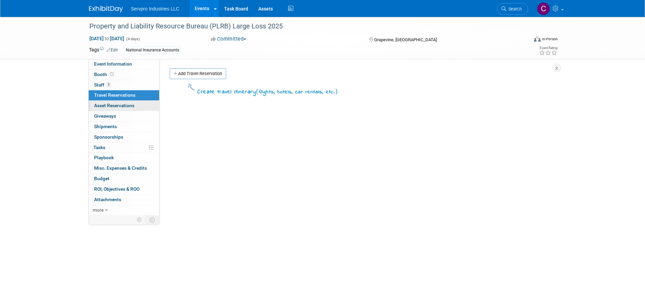
click at [116, 106] on span "Asset Reservations 0" at bounding box center [114, 105] width 40 height 5
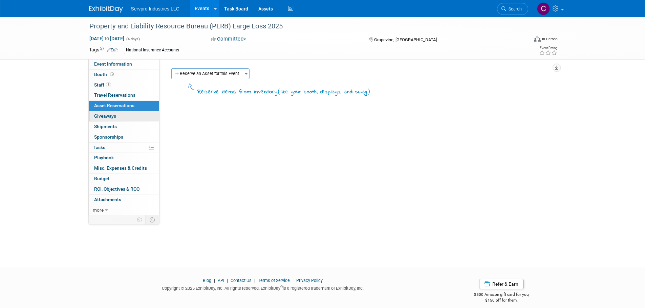
click at [109, 117] on span "Giveaways 0" at bounding box center [105, 115] width 22 height 5
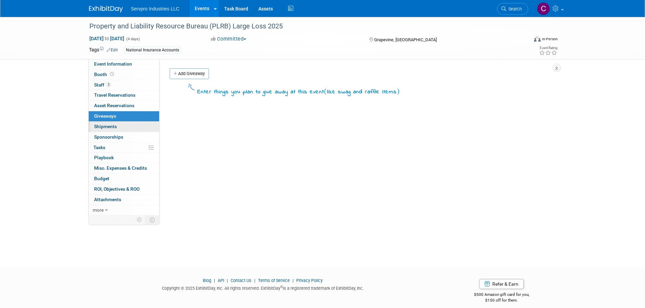
click at [109, 128] on span "Shipments 0" at bounding box center [105, 126] width 23 height 5
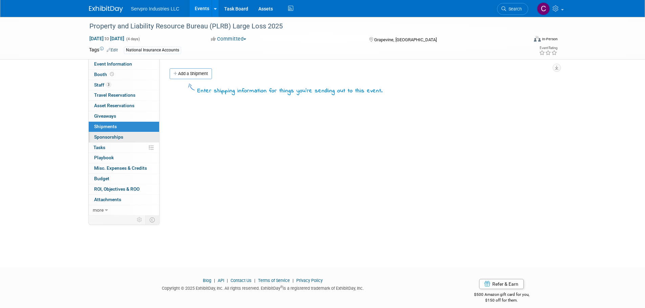
click at [108, 136] on span "Sponsorships 0" at bounding box center [108, 136] width 29 height 5
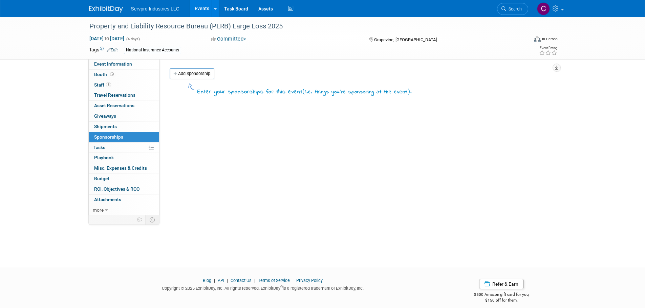
click at [43, 111] on div "Property and Liability Resource Bureau (PLRB) Large Loss 2025 Nov 12, 2025 to N…" at bounding box center [322, 136] width 645 height 239
click at [110, 147] on link "0% Tasks 0%" at bounding box center [124, 148] width 70 height 10
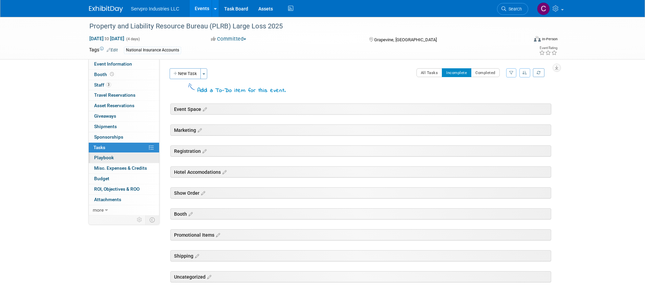
click at [108, 158] on span "Playbook 0" at bounding box center [104, 157] width 20 height 5
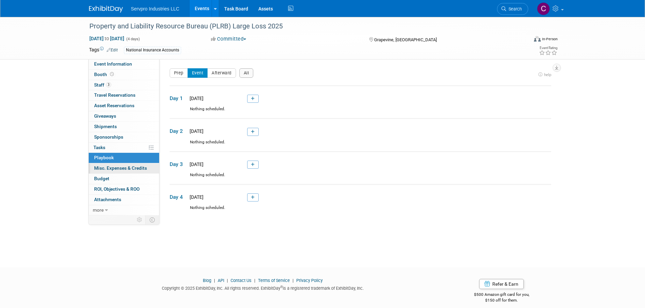
click at [107, 167] on span "Misc. Expenses & Credits 0" at bounding box center [120, 168] width 53 height 5
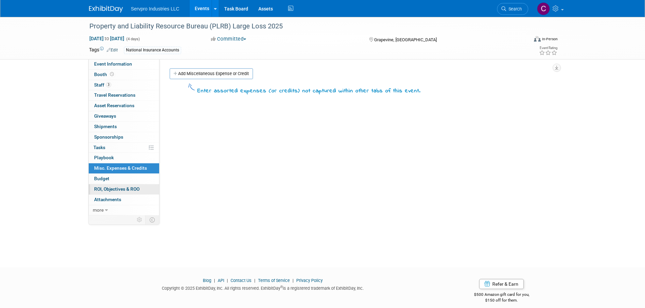
drag, startPoint x: 105, startPoint y: 174, endPoint x: 99, endPoint y: 185, distance: 11.7
click at [99, 185] on link "0 ROI, Objectives & ROO 0" at bounding box center [124, 190] width 70 height 10
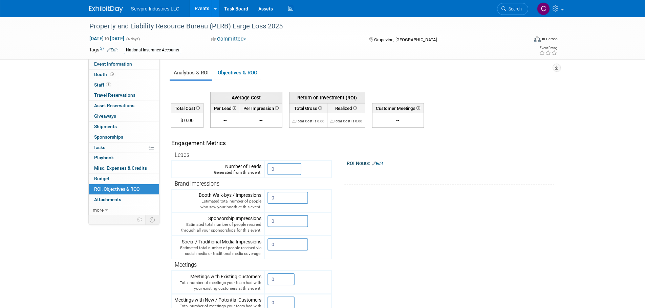
click at [99, 185] on link "0 ROI, Objectives & ROO 0" at bounding box center [124, 190] width 70 height 10
click at [99, 180] on span "Budget" at bounding box center [101, 178] width 15 height 5
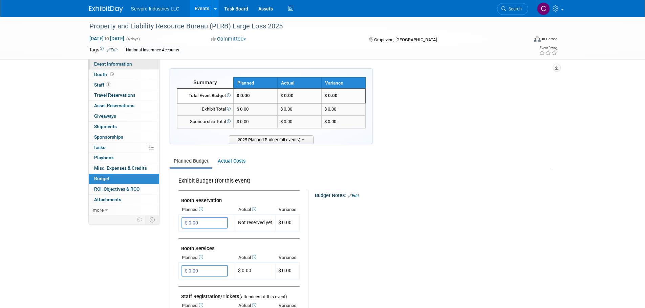
click at [114, 63] on span "Event Information" at bounding box center [113, 63] width 38 height 5
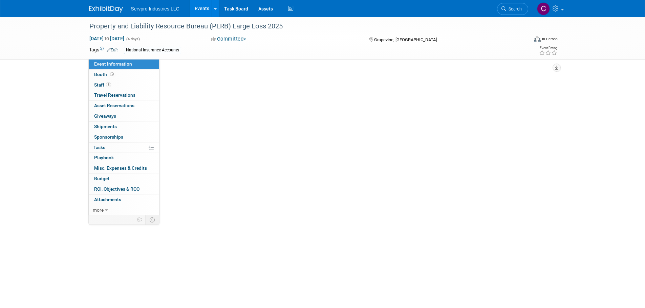
select select "Networking Event Only"
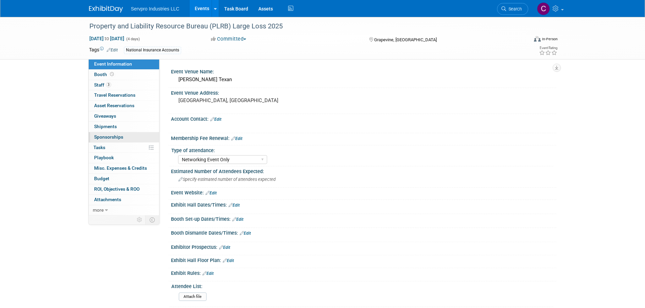
click at [104, 136] on span "Sponsorships 0" at bounding box center [108, 136] width 29 height 5
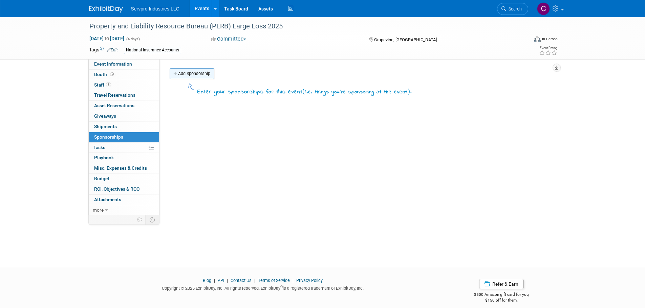
click at [194, 76] on link "Add Sponsorship" at bounding box center [192, 73] width 45 height 11
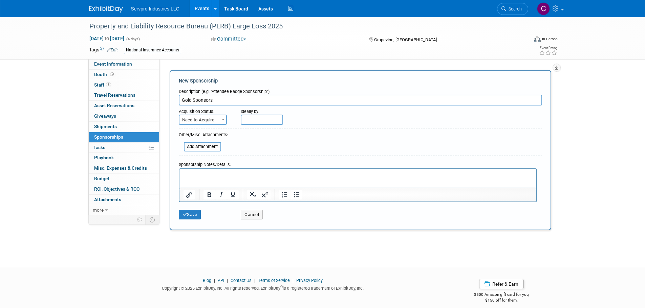
type input "Gold Sponsors"
click at [190, 124] on span "Need to Acquire" at bounding box center [202, 119] width 47 height 9
select select "2"
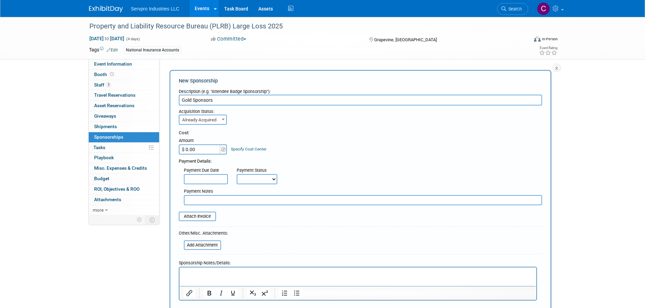
click at [192, 151] on input "$ 0.00" at bounding box center [200, 150] width 42 height 10
type input "$ 7,000.00"
click at [306, 153] on div "Cost: Amount $ 7,000.00 Specify Cost Center Cost Center -- Not Specified --" at bounding box center [360, 142] width 363 height 25
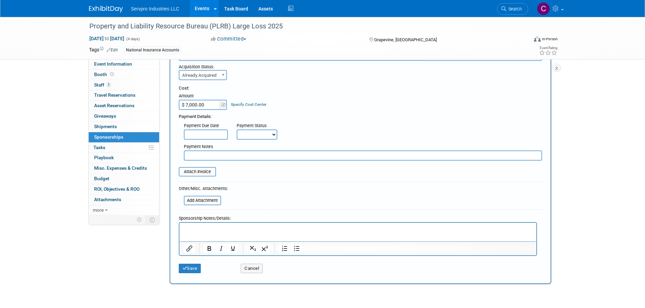
scroll to position [69, 0]
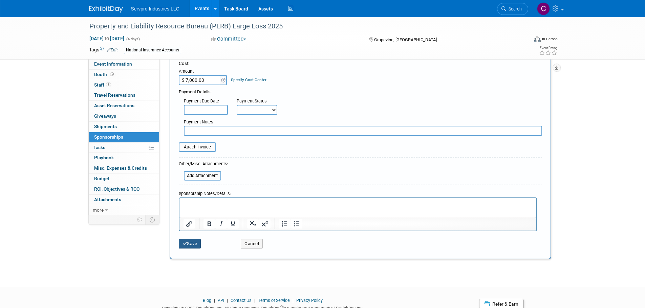
click at [184, 245] on icon "submit" at bounding box center [184, 244] width 5 height 4
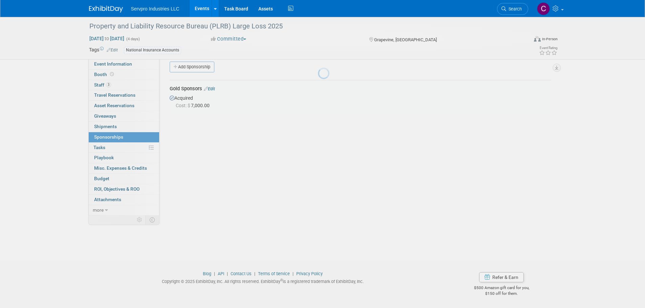
scroll to position [7, 0]
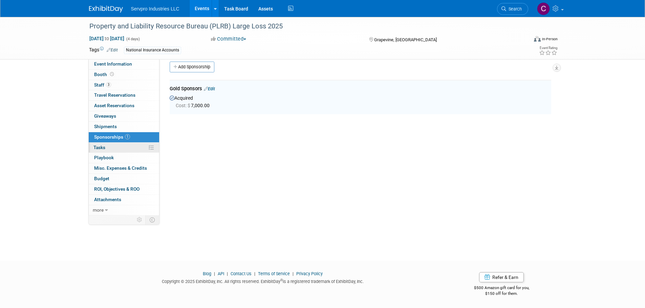
click at [112, 147] on link "0% Tasks 0%" at bounding box center [124, 148] width 70 height 10
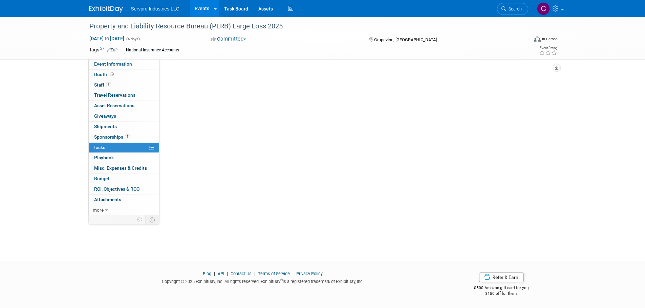
scroll to position [0, 0]
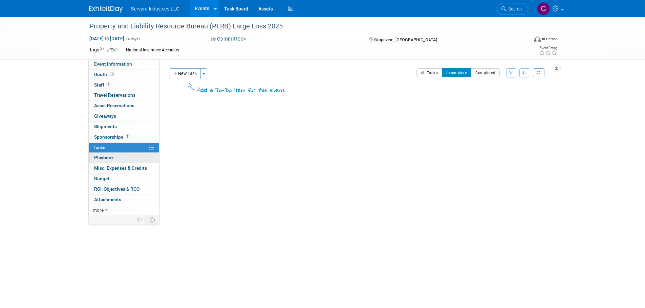
click at [110, 154] on link "0 Playbook 0" at bounding box center [124, 158] width 70 height 10
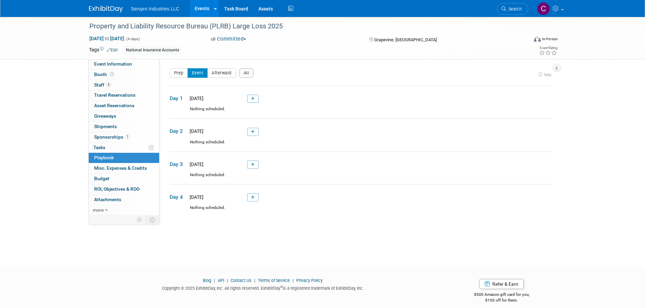
click at [110, 163] on link "0 Playbook 0" at bounding box center [124, 158] width 70 height 10
click at [107, 180] on span "Budget" at bounding box center [101, 178] width 15 height 5
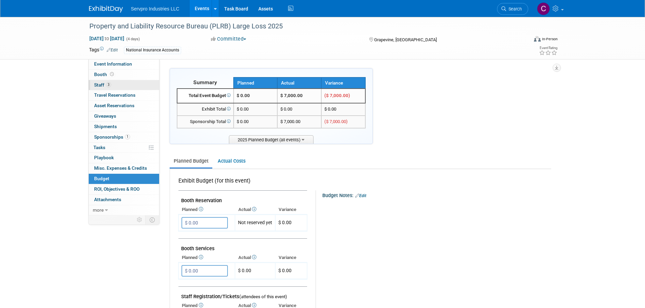
click at [125, 84] on link "3 Staff 3" at bounding box center [124, 85] width 70 height 10
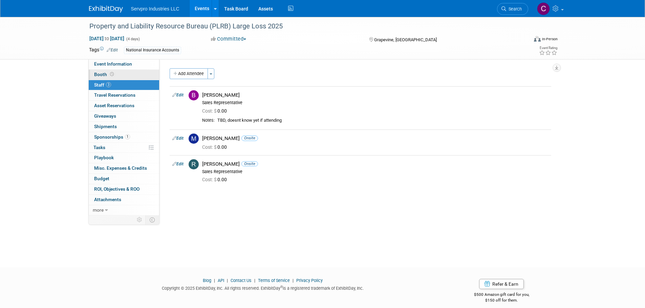
click at [124, 76] on link "Booth" at bounding box center [124, 75] width 70 height 10
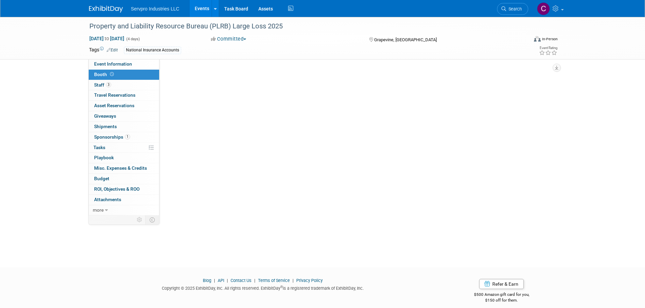
select select "Small 2 foot table top banner"
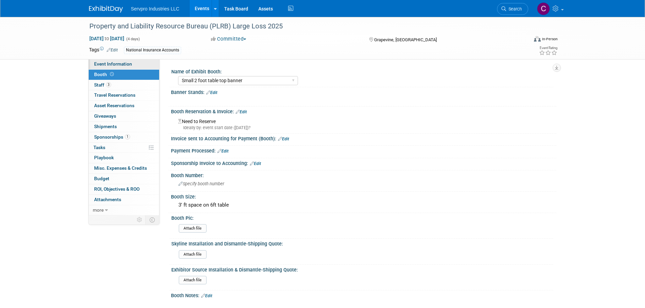
click at [125, 67] on link "Event Information" at bounding box center [124, 64] width 70 height 10
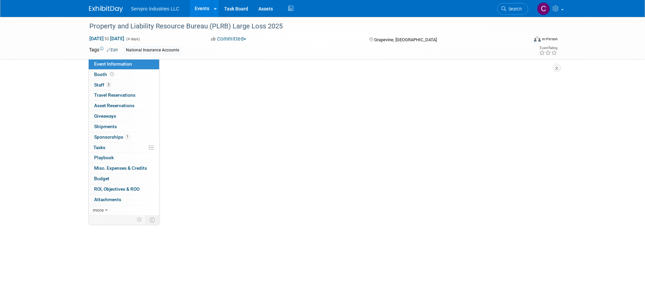
select select "Networking Event Only"
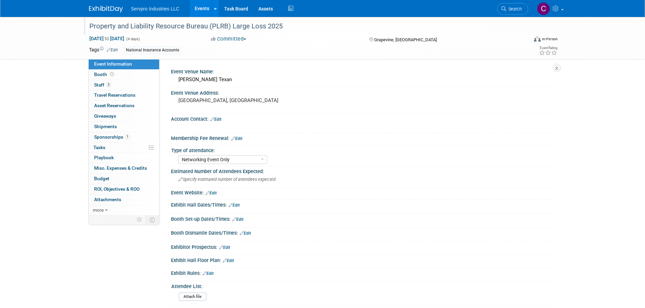
drag, startPoint x: 286, startPoint y: 25, endPoint x: 89, endPoint y: 26, distance: 197.0
click at [89, 26] on div "Property and Liability Resource Bureau (PLRB) Large Loss 2025" at bounding box center [302, 26] width 431 height 12
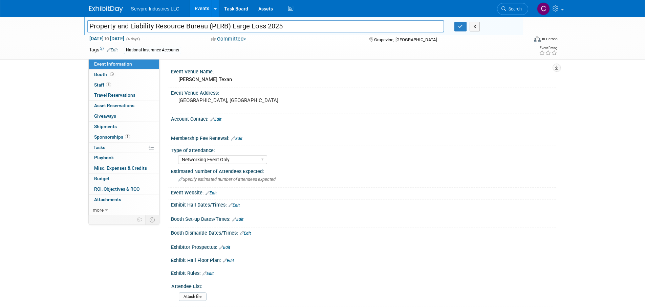
click at [89, 26] on input "Property and Liability Resource Bureau (PLRB) Large Loss 2025" at bounding box center [266, 26] width 358 height 12
click at [106, 30] on input "Property and Liability Resource Bureau (PLRB) Large Loss 2025" at bounding box center [266, 26] width 358 height 12
click at [203, 8] on link "Events" at bounding box center [202, 8] width 25 height 17
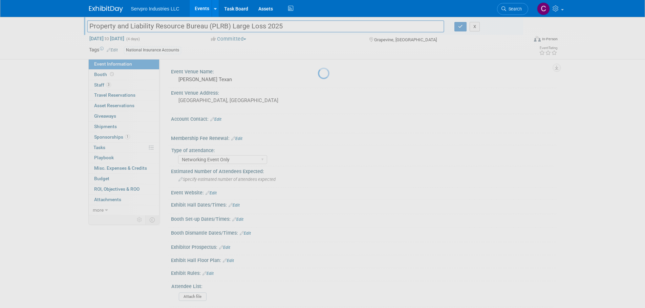
click at [203, 8] on link "Events" at bounding box center [202, 8] width 25 height 17
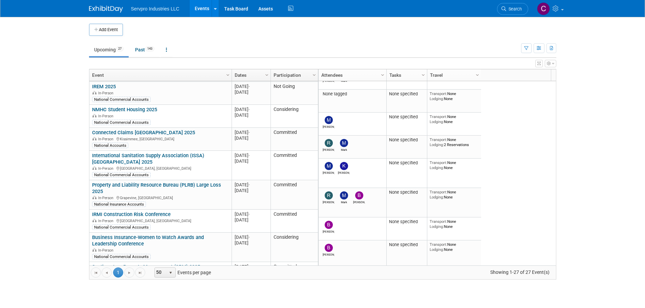
scroll to position [351, 0]
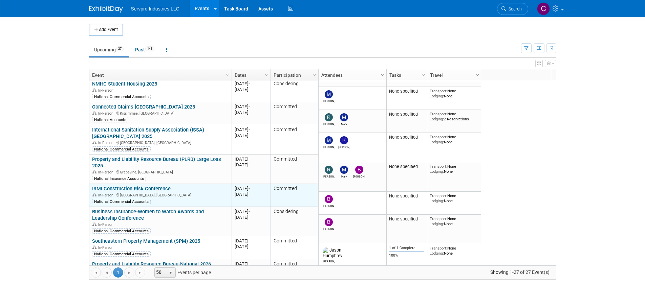
click at [121, 186] on link "IRMI Construction Risk Conference" at bounding box center [131, 189] width 79 height 6
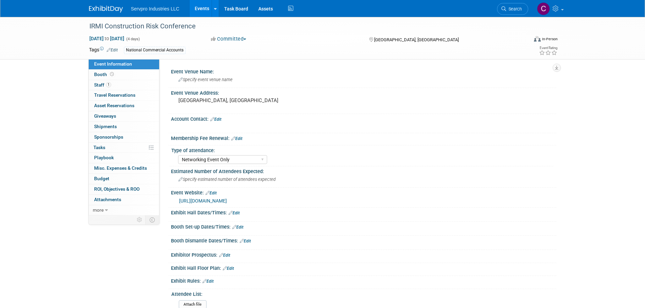
select select "Networking Event Only"
click at [103, 84] on span "Staff 1" at bounding box center [102, 84] width 17 height 5
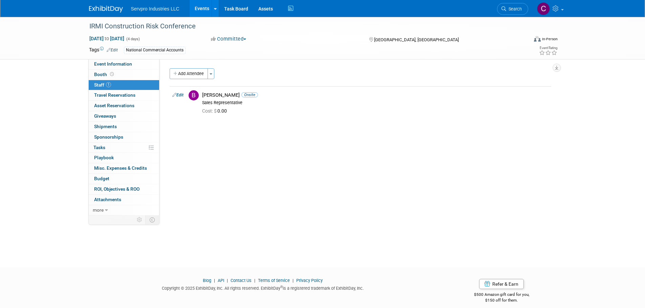
click at [201, 9] on link "Events" at bounding box center [202, 8] width 25 height 17
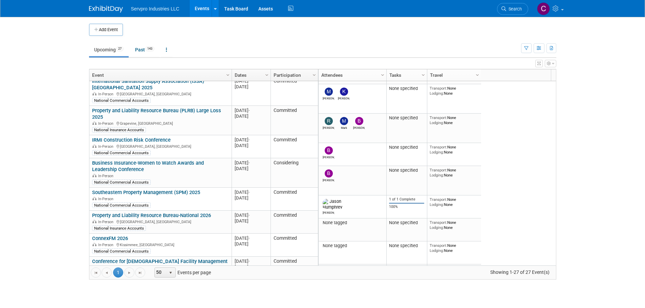
scroll to position [405, 0]
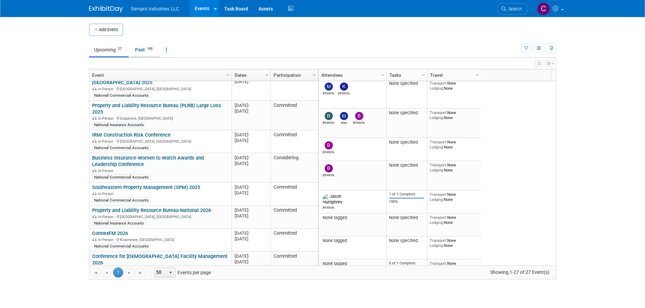
click at [139, 51] on link "Past 143" at bounding box center [144, 49] width 29 height 13
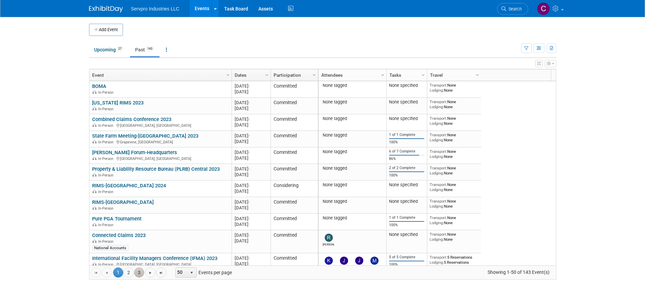
click at [139, 268] on link "3" at bounding box center [139, 273] width 10 height 10
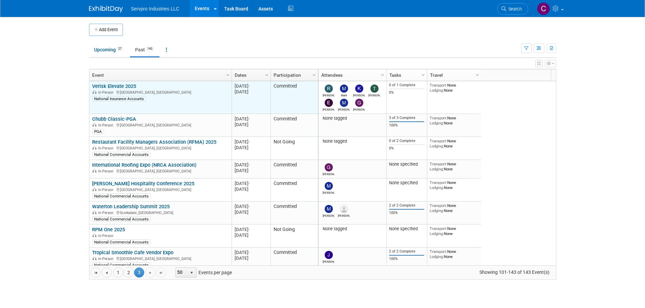
click at [118, 86] on link "Verisk Elevate 2025" at bounding box center [114, 86] width 44 height 6
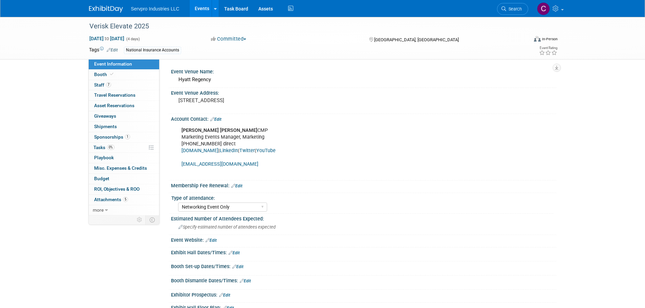
select select "Networking Event Only"
click at [102, 209] on span "more" at bounding box center [98, 210] width 11 height 5
click at [105, 231] on span "Copy/Duplicate Event" at bounding box center [116, 230] width 45 height 5
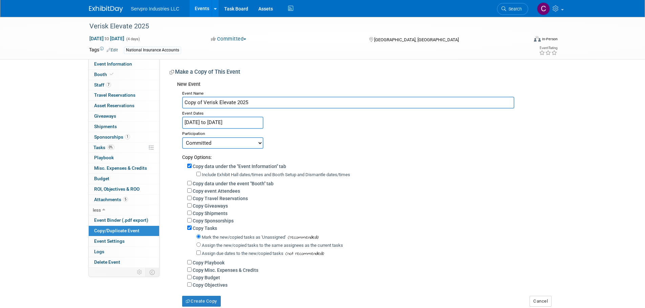
drag, startPoint x: 201, startPoint y: 104, endPoint x: 180, endPoint y: 101, distance: 20.8
click at [180, 101] on div "Event Name Copy of Verisk Elevate 2025 Event Dates [DATE] to [DATE] Duplicate E…" at bounding box center [364, 198] width 374 height 218
click at [231, 101] on input "Verisk Elevate 2025" at bounding box center [348, 103] width 332 height 12
type input "Verisk Elevate 2026"
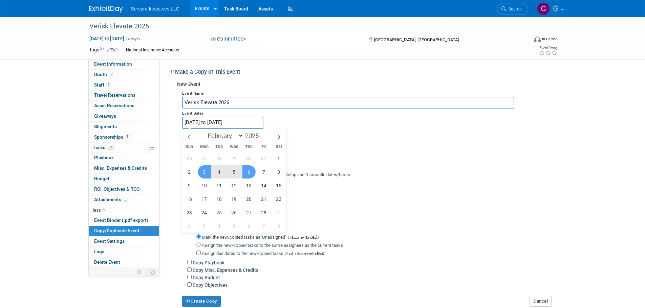
drag, startPoint x: 247, startPoint y: 120, endPoint x: 171, endPoint y: 120, distance: 75.5
click at [171, 120] on div "New Event Event Name Verisk Elevate 2026 Event Dates [DATE] to [DATE] Duplicate…" at bounding box center [361, 192] width 382 height 229
click at [188, 191] on span "9" at bounding box center [189, 185] width 13 height 13
click at [233, 186] on span "12" at bounding box center [234, 185] width 13 height 13
type input "[DATE] to [DATE]"
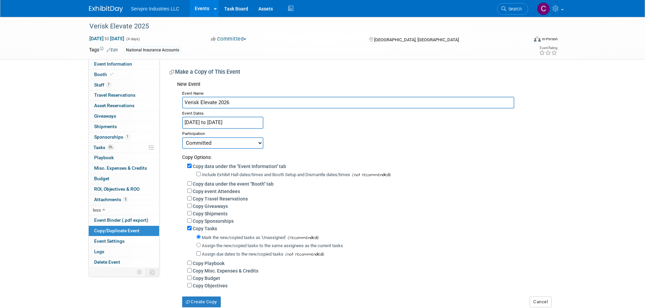
click at [247, 122] on input "[DATE] to [DATE]" at bounding box center [222, 123] width 81 height 12
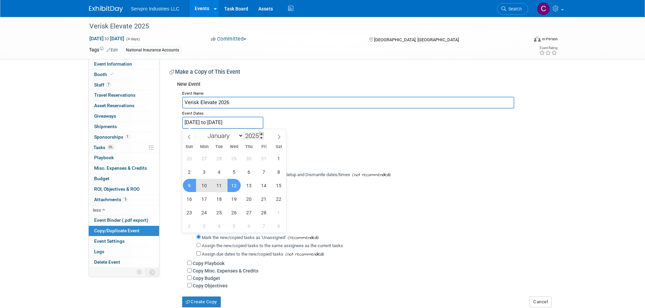
click at [263, 133] on span at bounding box center [261, 134] width 5 height 4
type input "2026"
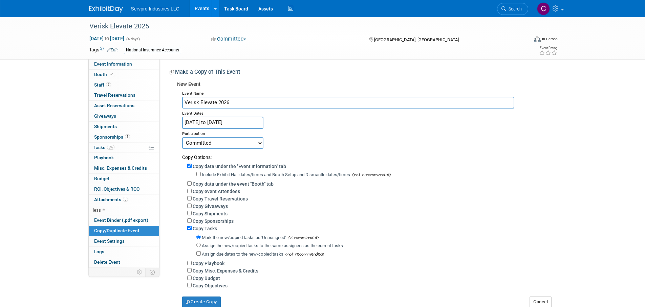
drag, startPoint x: 200, startPoint y: 174, endPoint x: 354, endPoint y: 177, distance: 154.4
drag, startPoint x: 354, startPoint y: 177, endPoint x: 252, endPoint y: 120, distance: 117.0
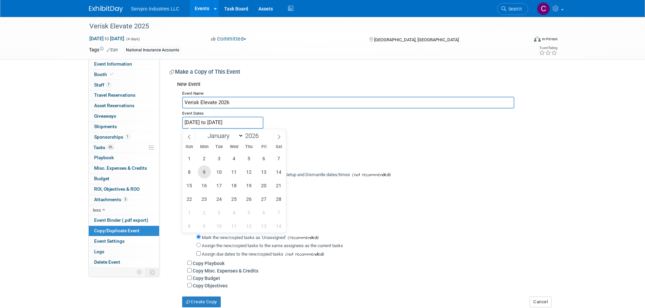
drag, startPoint x: 252, startPoint y: 120, endPoint x: 203, endPoint y: 170, distance: 69.9
click at [203, 170] on span "9" at bounding box center [204, 172] width 13 height 13
click at [246, 173] on span "12" at bounding box center [248, 172] width 13 height 13
type input "[DATE] to [DATE]"
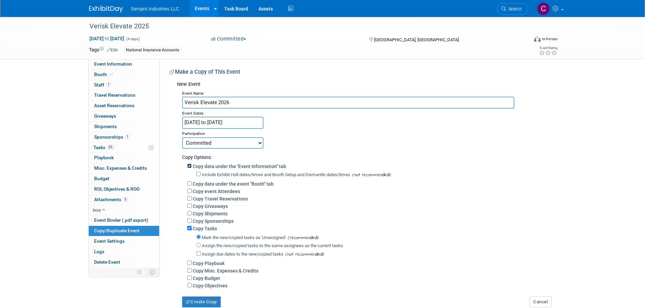
click at [189, 166] on input "Copy data under the "Event Information" tab" at bounding box center [189, 166] width 4 height 4
checkbox input "false"
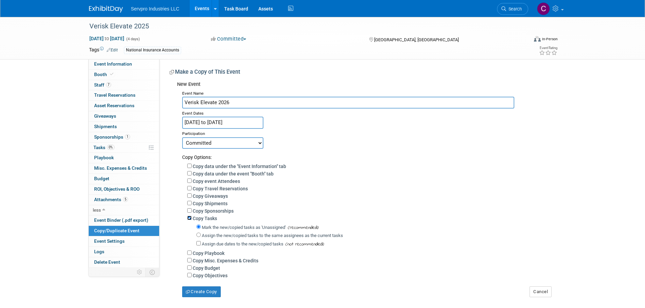
click at [188, 220] on input "Copy Tasks" at bounding box center [189, 218] width 4 height 4
checkbox input "false"
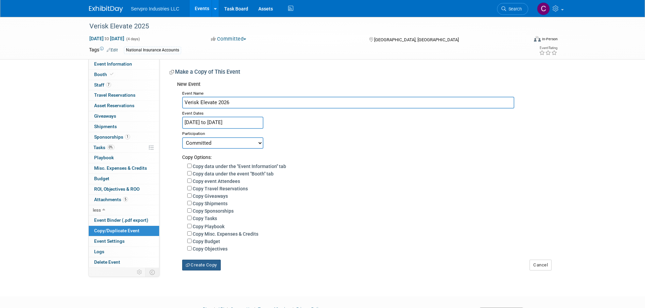
click at [198, 266] on button "Create Copy" at bounding box center [201, 265] width 39 height 11
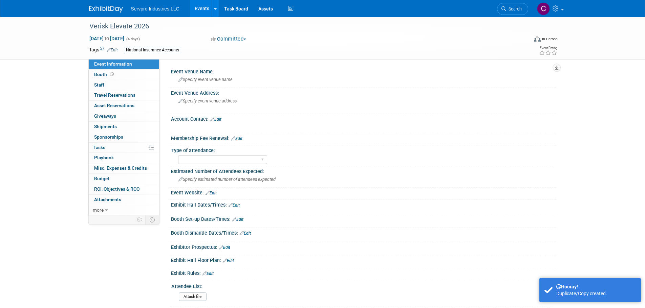
click at [203, 7] on link "Events" at bounding box center [202, 8] width 25 height 17
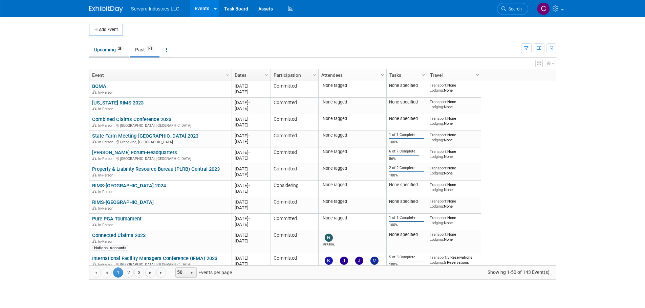
click at [110, 46] on link "Upcoming 28" at bounding box center [109, 49] width 40 height 13
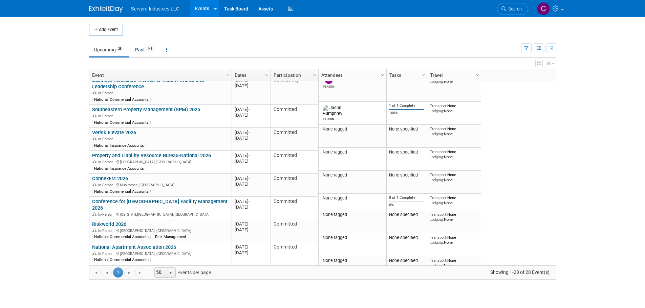
scroll to position [493, 0]
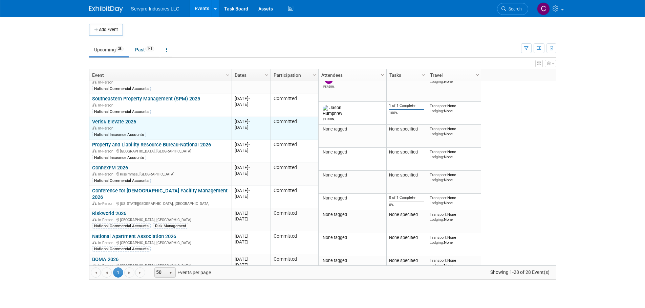
click at [122, 119] on link "Verisk Elevate 2026" at bounding box center [114, 122] width 44 height 6
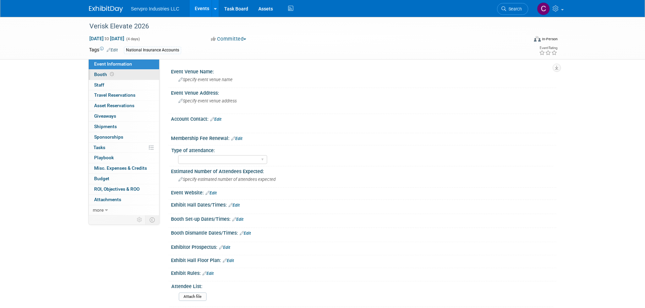
click at [101, 73] on span "Booth" at bounding box center [104, 74] width 21 height 5
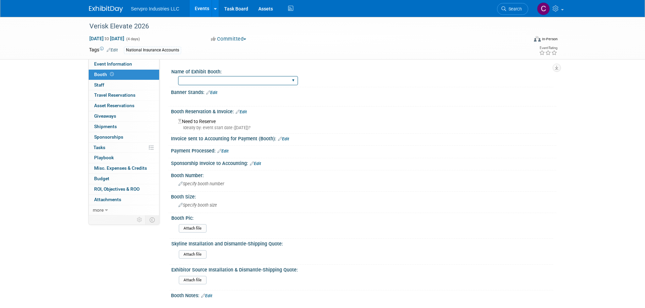
click at [188, 78] on select "Island Booth Tradewinds Immerse Popup 10 Foot Banner Stand Invita 10 Foot Strai…" at bounding box center [238, 80] width 120 height 9
select select "No Booth Needed"
click at [178, 76] on select "Island Booth Tradewinds Immerse Popup 10 Foot Banner Stand Invita 10 Foot Strai…" at bounding box center [238, 80] width 120 height 9
click at [108, 64] on span "Event Information" at bounding box center [113, 63] width 38 height 5
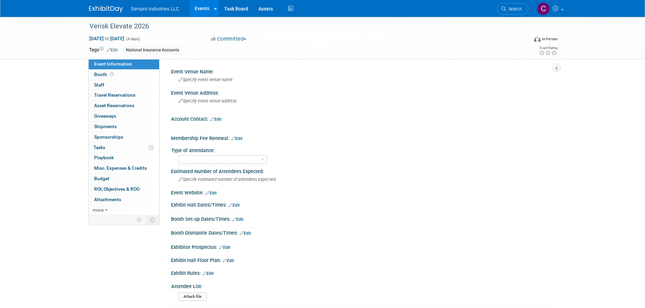
drag, startPoint x: 198, startPoint y: 14, endPoint x: 197, endPoint y: 7, distance: 6.4
click at [197, 7] on link "Events" at bounding box center [202, 8] width 25 height 17
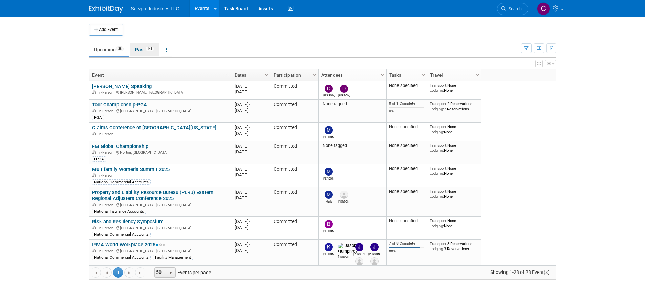
click at [139, 50] on link "Past 143" at bounding box center [144, 49] width 29 height 13
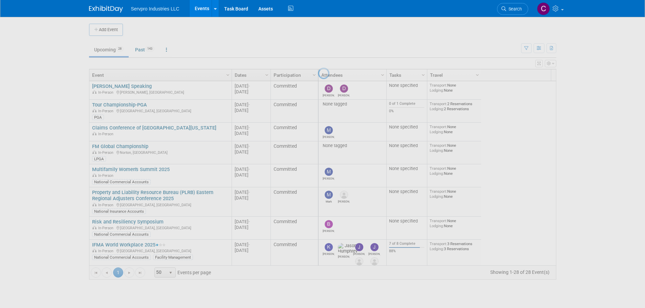
click at [318, 50] on div at bounding box center [322, 154] width 9 height 308
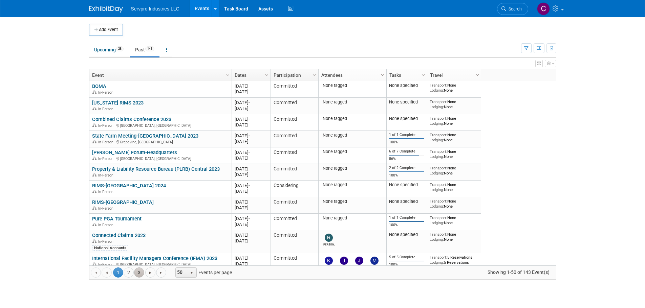
click at [137, 270] on link "3" at bounding box center [139, 273] width 10 height 10
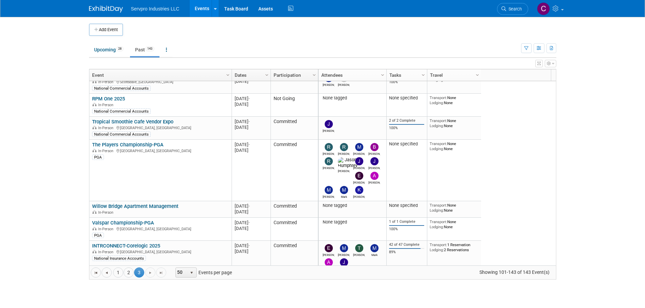
scroll to position [159, 0]
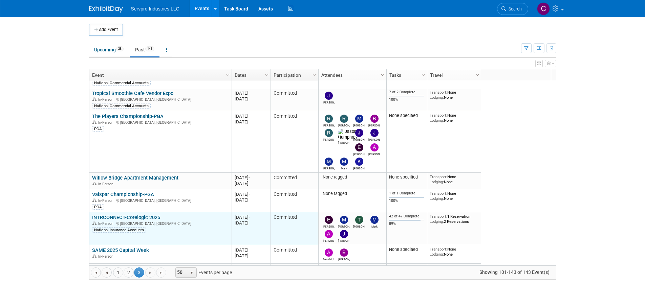
click at [151, 217] on link "INTRCONNECT-Corelogic 2025" at bounding box center [126, 218] width 68 height 6
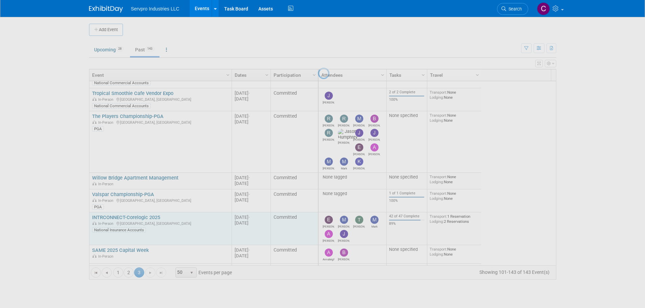
click at [318, 217] on div at bounding box center [322, 154] width 9 height 308
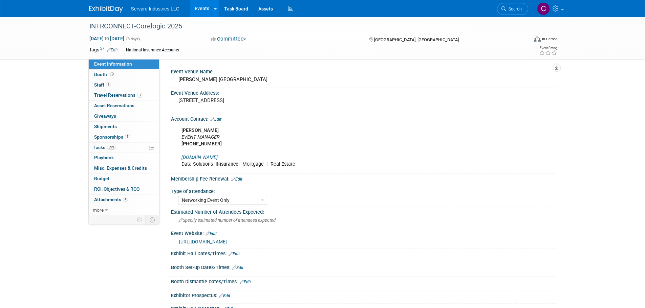
select select "Networking Event Only"
click at [200, 157] on link "[DOMAIN_NAME]" at bounding box center [199, 158] width 36 height 6
click at [111, 210] on link "more" at bounding box center [124, 211] width 70 height 10
click at [110, 231] on span "Copy/Duplicate Event" at bounding box center [116, 230] width 45 height 5
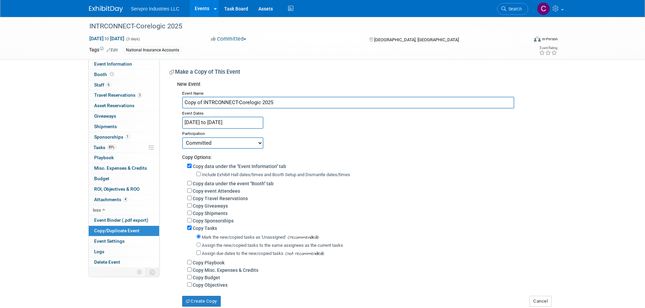
drag, startPoint x: 204, startPoint y: 100, endPoint x: 171, endPoint y: 90, distance: 34.6
click at [171, 90] on div "New Event Event Name Copy of INTRCONNECT-Corelogic 2025 Event Dates [DATE] to […" at bounding box center [361, 192] width 382 height 229
click at [259, 101] on input "INTRCONNECT-Corelogic 2025" at bounding box center [348, 103] width 332 height 12
type input "INTRCONNECT-Corelogic 2026"
click at [224, 120] on input "Mar 23, 2025 to Mar 25, 2025" at bounding box center [222, 123] width 81 height 12
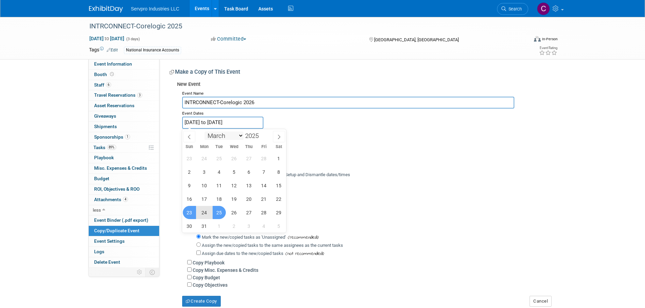
click at [229, 135] on select "January February March April May June July August September October November De…" at bounding box center [223, 136] width 39 height 8
select select "0"
click at [204, 132] on select "January February March April May June July August September October November De…" at bounding box center [223, 136] width 39 height 8
click at [206, 197] on span "20" at bounding box center [204, 199] width 13 height 13
click at [235, 199] on span "22" at bounding box center [234, 199] width 13 height 13
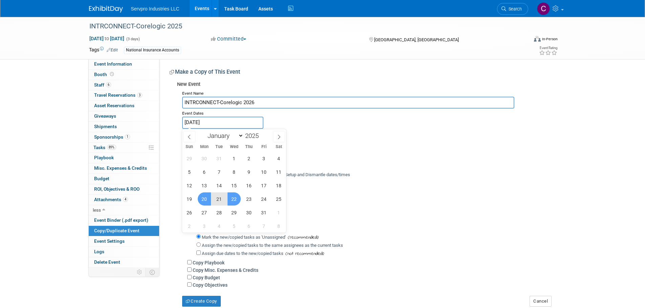
type input "Jan 20, 2025 to Jan 22, 2025"
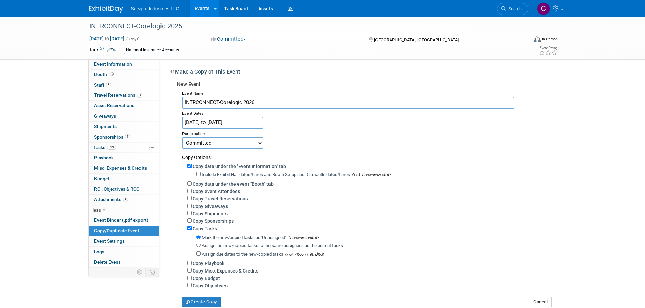
click at [252, 122] on input "Jan 20, 2025 to Jan 22, 2025" at bounding box center [222, 123] width 81 height 12
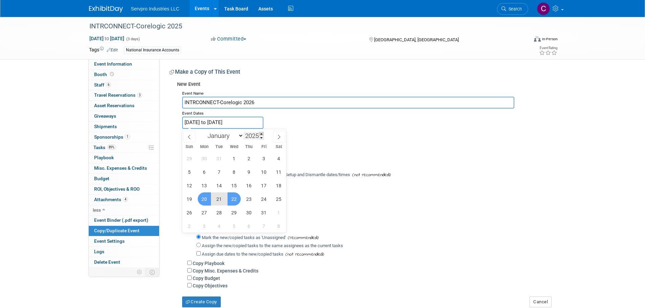
click at [262, 134] on span at bounding box center [261, 134] width 5 height 4
type input "2026"
click at [218, 197] on span "20" at bounding box center [219, 199] width 13 height 13
click at [247, 201] on span "22" at bounding box center [248, 199] width 13 height 13
type input "Jan 20, 2026 to Jan 22, 2026"
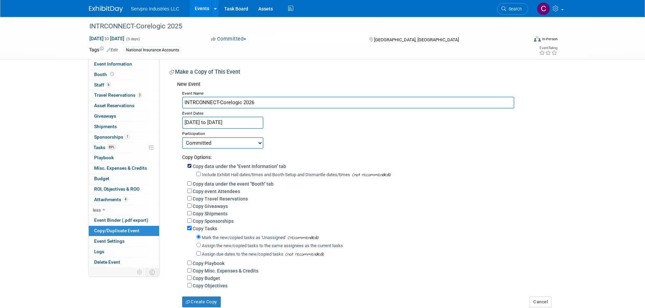
click at [189, 165] on input "Copy data under the "Event Information" tab" at bounding box center [189, 166] width 4 height 4
checkbox input "false"
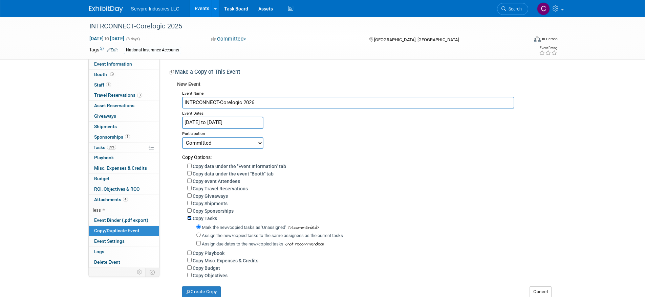
click at [189, 219] on input "Copy Tasks" at bounding box center [189, 218] width 4 height 4
checkbox input "false"
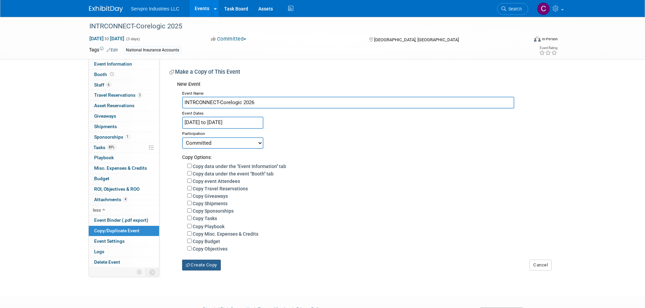
click at [189, 267] on icon "button" at bounding box center [188, 265] width 5 height 3
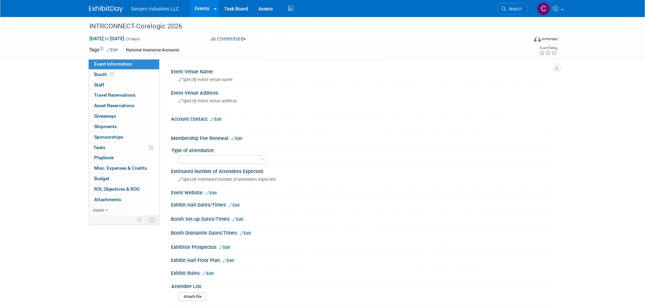
drag, startPoint x: 199, startPoint y: 6, endPoint x: 192, endPoint y: 13, distance: 10.3
click at [192, 13] on link "Events" at bounding box center [202, 8] width 25 height 17
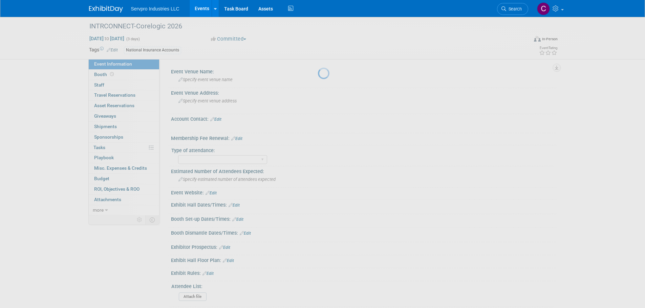
click at [197, 8] on link "Events" at bounding box center [202, 8] width 25 height 17
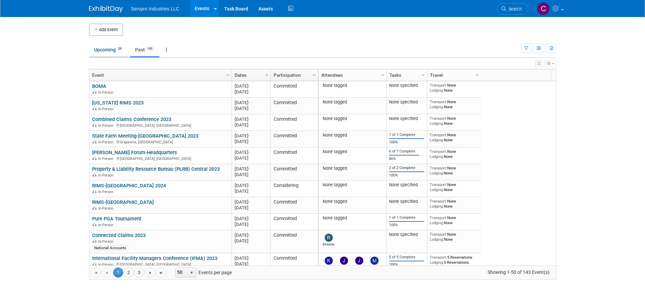
click at [114, 50] on link "Upcoming 29" at bounding box center [109, 49] width 40 height 13
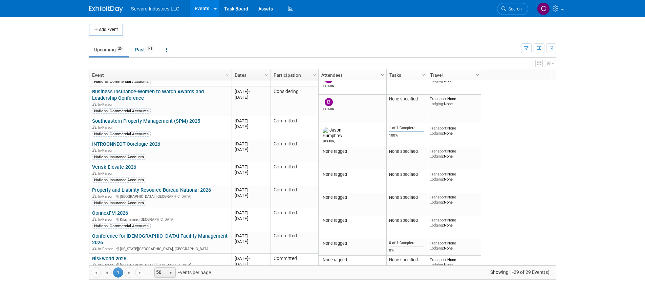
click at [9, 146] on body "Servpro Industries LLC Events Add Event Bulk Upload Events Shareable Event Boar…" at bounding box center [322, 154] width 645 height 308
click at [81, 39] on body "Servpro Industries LLC Events Add Event Bulk Upload Events Shareable Event Boar…" at bounding box center [322, 154] width 645 height 308
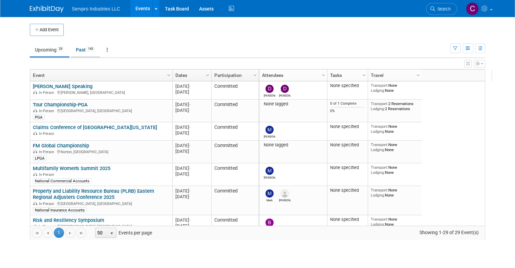
click at [73, 49] on link "Past 143" at bounding box center [85, 49] width 29 height 13
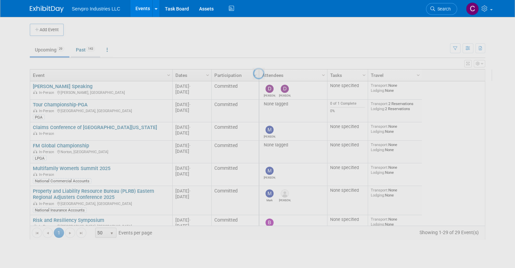
click at [253, 49] on div at bounding box center [257, 134] width 9 height 268
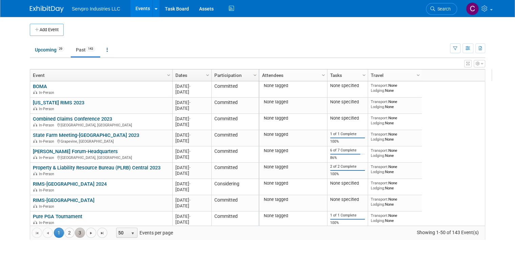
click at [75, 230] on link "3" at bounding box center [80, 233] width 10 height 10
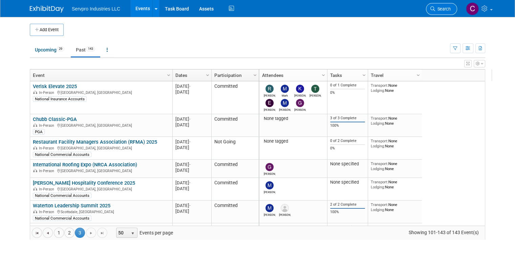
click at [447, 9] on span "Search" at bounding box center [443, 8] width 16 height 5
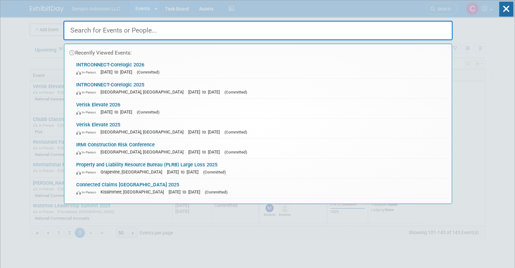
click at [447, 9] on div "Recently Viewed Events: INTRCONNECT-Corelogic 2026 In-Person Jan 20, 2026 to Ja…" at bounding box center [257, 101] width 389 height 203
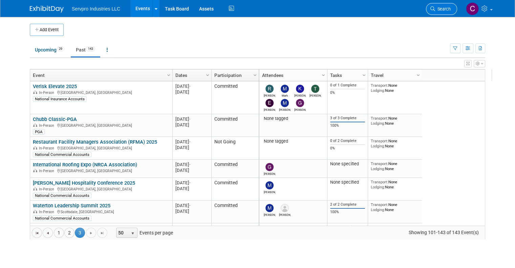
click at [450, 9] on span "Search" at bounding box center [443, 8] width 16 height 5
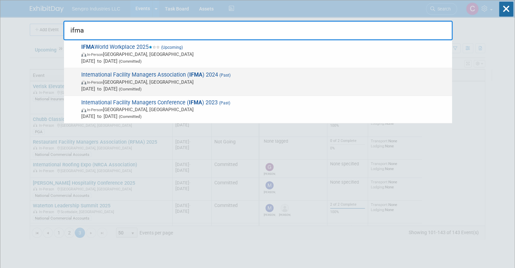
type input "ifma"
click at [125, 73] on span "International Facility Managers Association ( IFMA ) 2024 (Past) In-Person San …" at bounding box center [263, 81] width 369 height 21
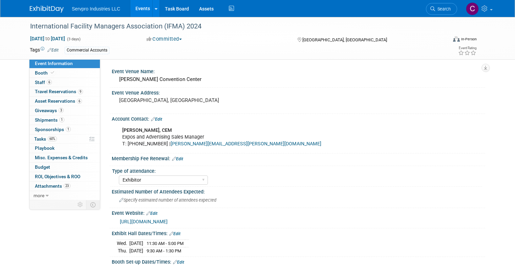
select select "Exhibitor"
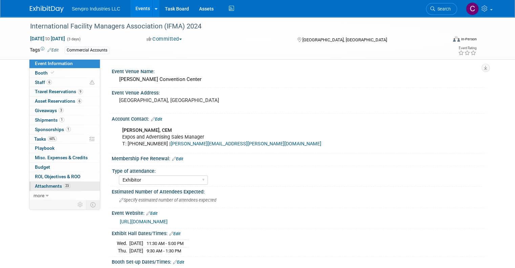
click at [44, 188] on link "23 Attachments 23" at bounding box center [64, 185] width 70 height 9
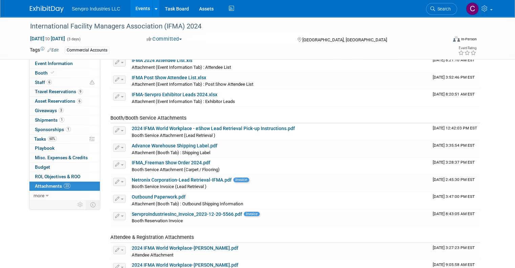
scroll to position [92, 0]
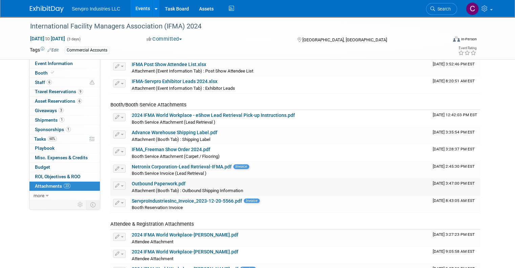
click at [164, 182] on link "Outbound Paperwork.pdf" at bounding box center [159, 183] width 54 height 5
click at [447, 9] on span "Search" at bounding box center [443, 8] width 16 height 5
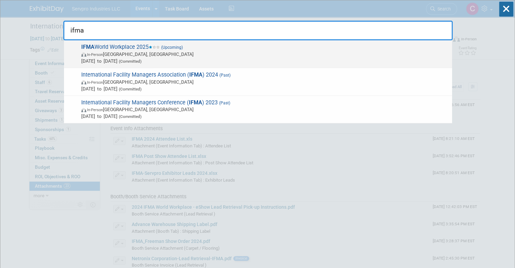
type input "ifma"
click at [112, 47] on span "IFMA World Workplace 2025 (Upcoming) In-Person Minneapolis, MN Sep 17, 2025 to …" at bounding box center [263, 54] width 369 height 21
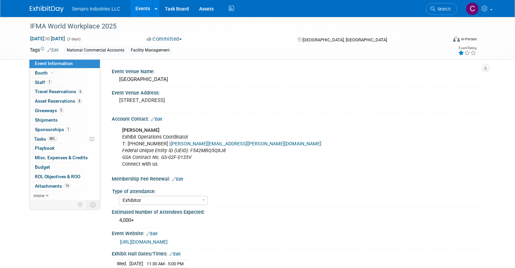
select select "Exhibitor"
select select "Linked In"
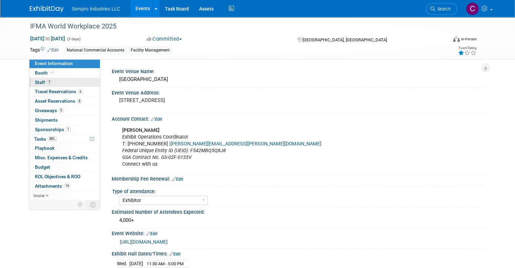
click at [38, 82] on span "Staff 7" at bounding box center [43, 82] width 17 height 5
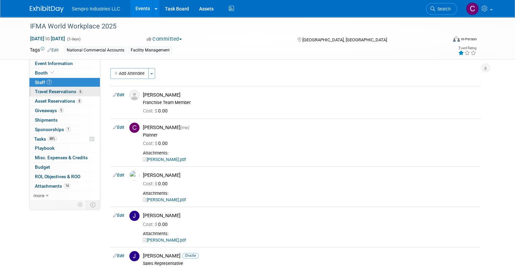
click at [39, 90] on span "Travel Reservations 6" at bounding box center [59, 91] width 48 height 5
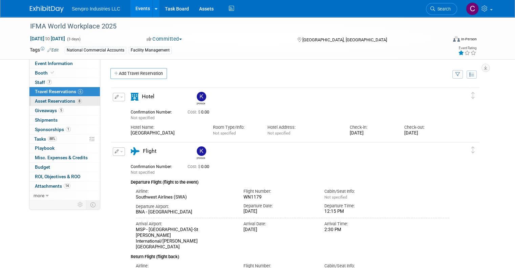
click at [38, 101] on span "Asset Reservations 8" at bounding box center [58, 100] width 47 height 5
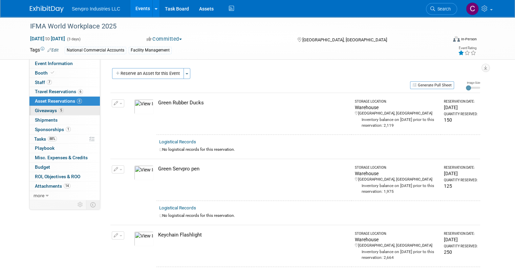
click at [37, 111] on span "Giveaways 5" at bounding box center [49, 110] width 29 height 5
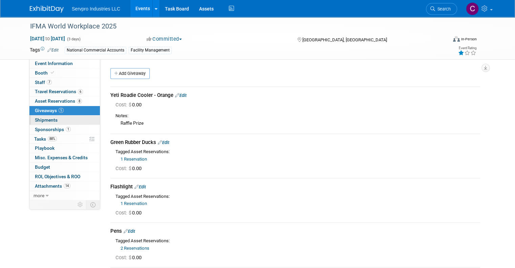
click at [35, 120] on span "Shipments 0" at bounding box center [46, 119] width 23 height 5
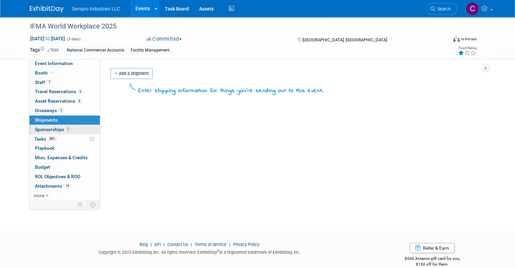
click at [35, 130] on span "Sponsorships 1" at bounding box center [53, 129] width 36 height 5
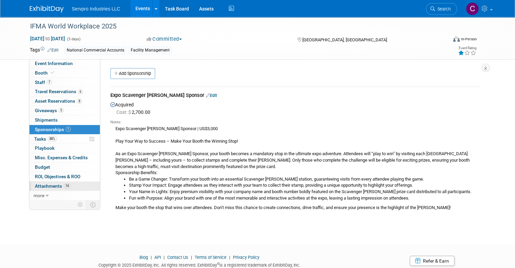
click at [41, 187] on span "Attachments 14" at bounding box center [53, 185] width 36 height 5
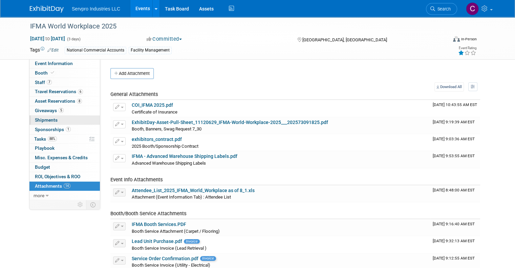
click at [40, 120] on span "Shipments 0" at bounding box center [46, 119] width 23 height 5
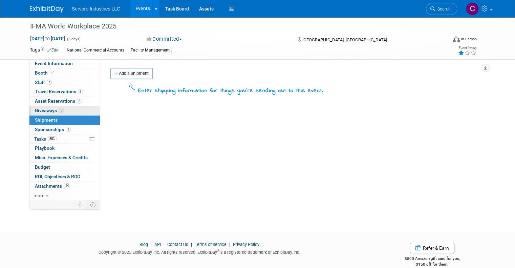
click at [40, 110] on span "Giveaways 5" at bounding box center [49, 110] width 29 height 5
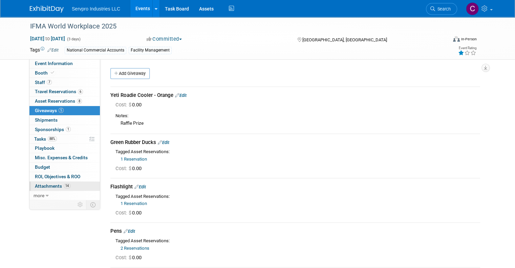
click at [39, 184] on span "Attachments 14" at bounding box center [53, 185] width 36 height 5
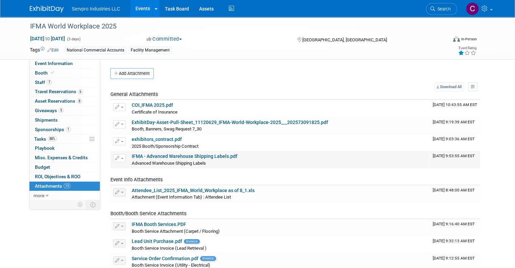
click at [190, 155] on link "IFMA - Advanced Warehouse Shipping Labels.pdf" at bounding box center [185, 155] width 106 height 5
click at [41, 72] on span "Booth" at bounding box center [45, 72] width 21 height 5
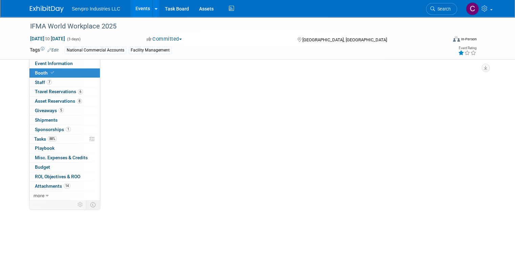
select select "Tradewinds Immerse Popup 10 Foot Banner Stand"
select select "[PERSON_NAME]"
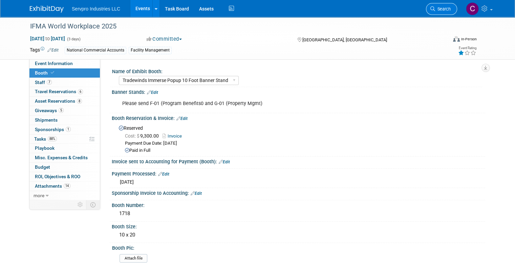
click at [444, 11] on span "Search" at bounding box center [443, 8] width 16 height 5
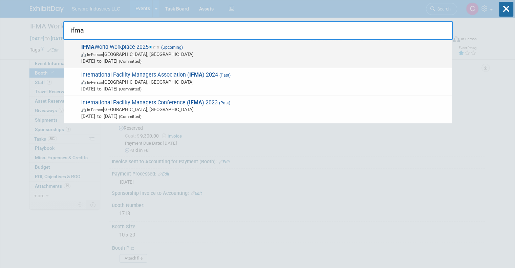
type input "ifma"
click at [118, 51] on span "In-Person Minneapolis, MN" at bounding box center [264, 54] width 367 height 7
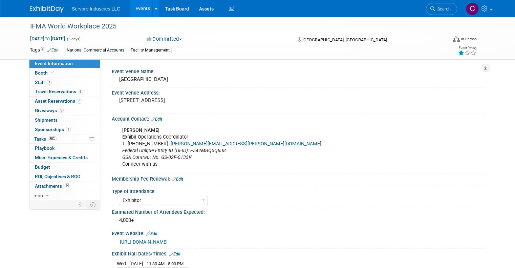
select select "Exhibitor"
select select "Linked In"
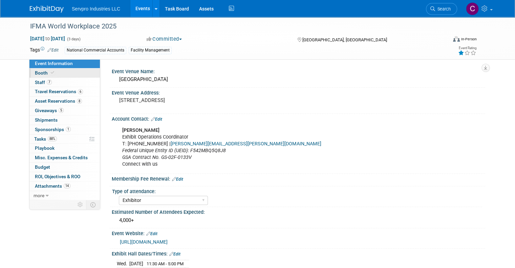
click at [38, 72] on span "Booth" at bounding box center [45, 72] width 21 height 5
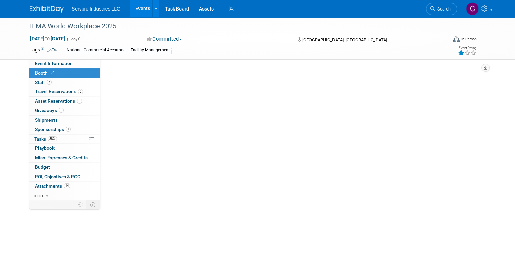
select select "Tradewinds Immerse Popup 10 Foot Banner Stand"
select select "[PERSON_NAME]"
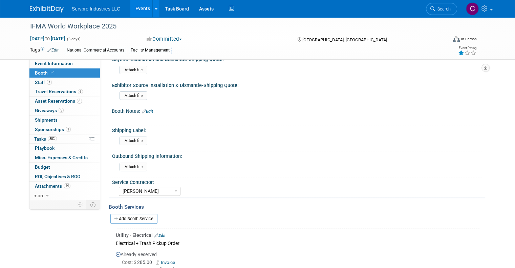
scroll to position [219, 0]
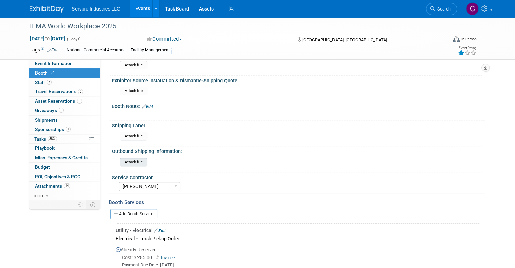
click at [128, 159] on input "file" at bounding box center [101, 162] width 92 height 8
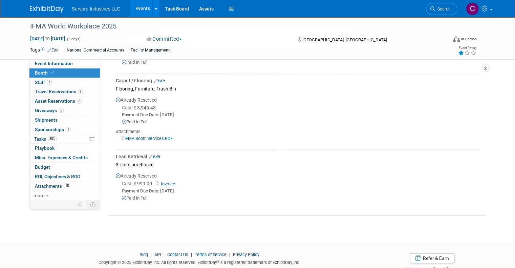
scroll to position [441, 0]
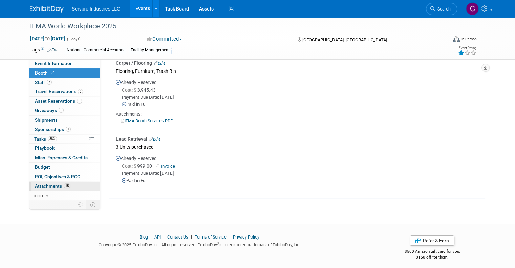
click at [42, 186] on span "Attachments 15" at bounding box center [53, 185] width 36 height 5
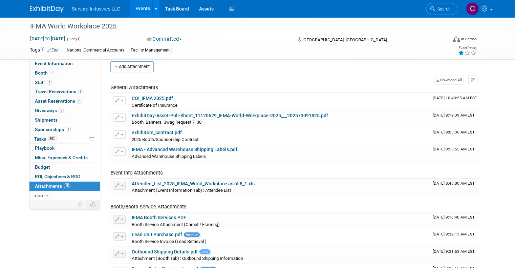
scroll to position [0, 0]
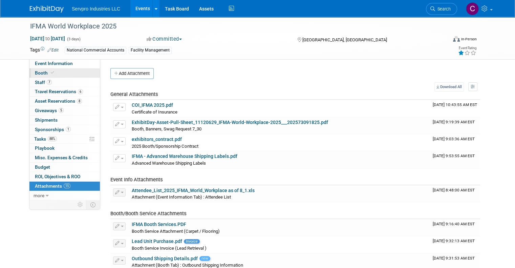
click at [37, 69] on link "Booth" at bounding box center [64, 72] width 70 height 9
select select "Tradewinds Immerse Popup 10 Foot Banner Stand"
select select "[PERSON_NAME]"
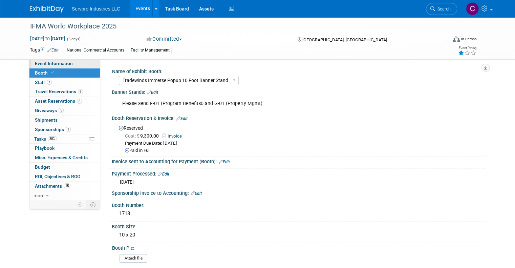
click at [38, 62] on span "Event Information" at bounding box center [54, 63] width 38 height 5
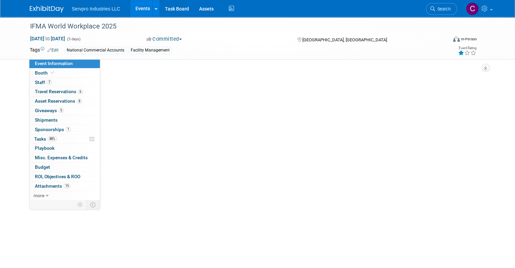
select select "Exhibitor"
select select "Linked In"
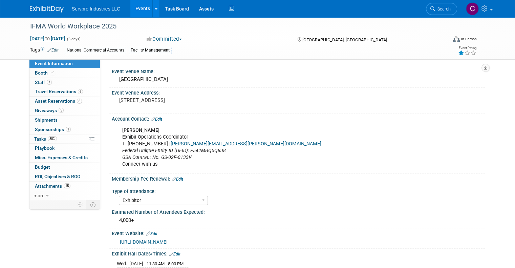
click at [134, 8] on link "Events" at bounding box center [142, 8] width 25 height 17
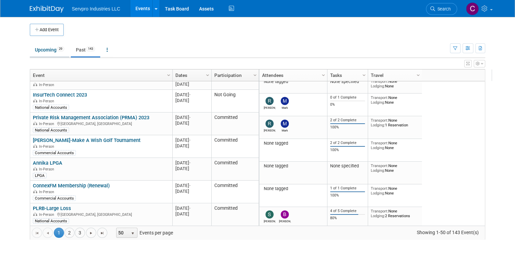
click at [39, 48] on link "Upcoming 29" at bounding box center [50, 49] width 40 height 13
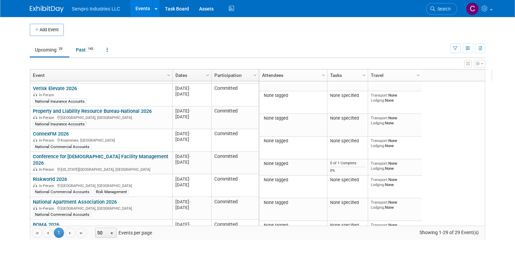
scroll to position [544, 0]
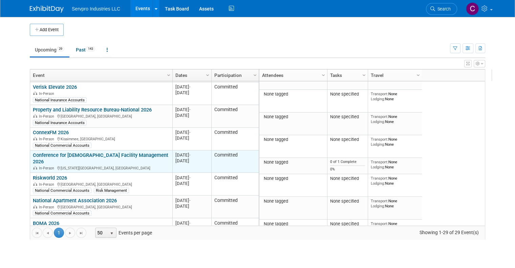
click at [125, 152] on link "Conference for [DEMOGRAPHIC_DATA] Facility Management 2026" at bounding box center [100, 158] width 135 height 13
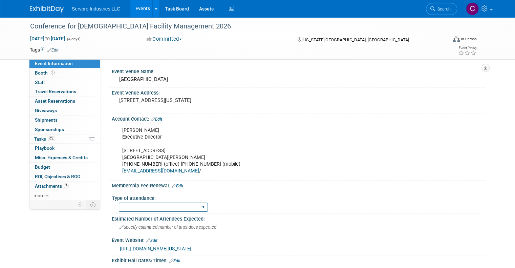
click at [160, 207] on select "Exhibitor Networking Event Only Sponsorship Only First Time Attending-Scope of …" at bounding box center [163, 206] width 89 height 9
select select "Sponsorship Only"
click at [119, 202] on select "Exhibitor Networking Event Only Sponsorship Only First Time Attending-Scope of …" at bounding box center [163, 206] width 89 height 9
click at [138, 225] on span "Specify estimated number of attendees expected" at bounding box center [167, 226] width 97 height 5
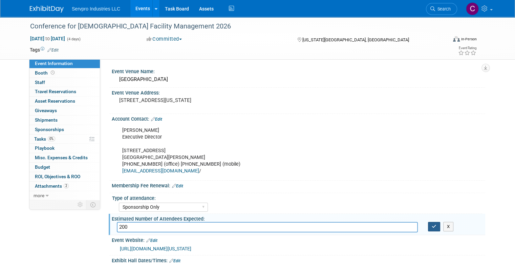
type input "200"
click at [436, 224] on icon "button" at bounding box center [434, 226] width 5 height 4
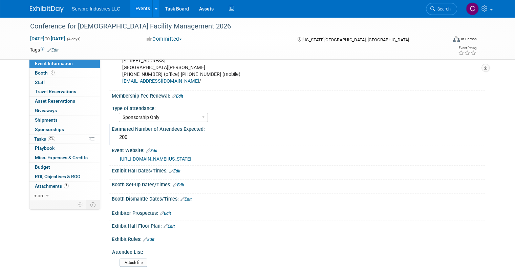
scroll to position [117, 0]
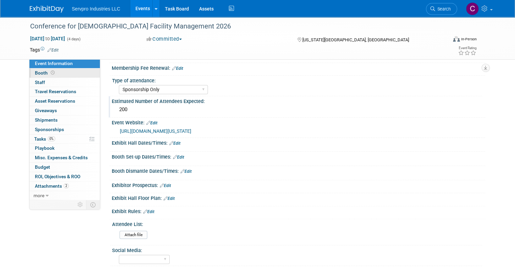
click at [36, 74] on span "Booth" at bounding box center [45, 72] width 21 height 5
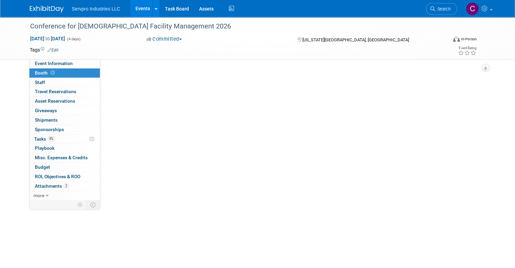
scroll to position [0, 0]
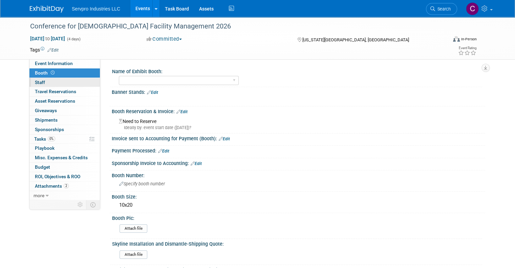
click at [38, 81] on span "Staff 0" at bounding box center [40, 82] width 10 height 5
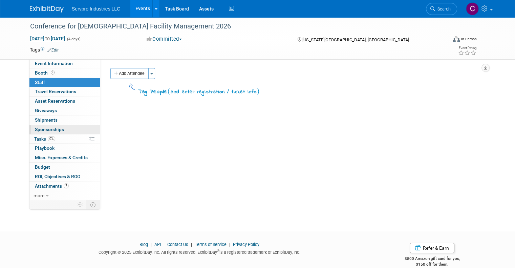
click at [41, 132] on span "Sponsorships 0" at bounding box center [49, 129] width 29 height 5
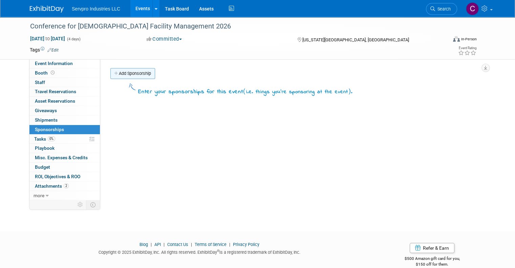
click at [122, 71] on link "Add Sponsorship" at bounding box center [132, 73] width 45 height 11
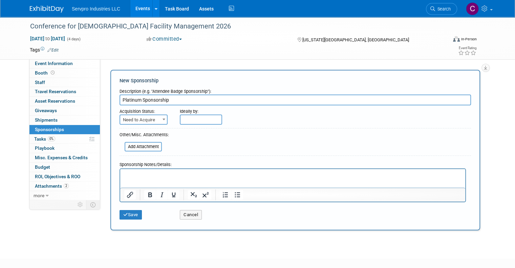
type input "Platinum Sponsorship"
click at [145, 119] on span "Need to Acquire" at bounding box center [143, 119] width 47 height 9
select select "2"
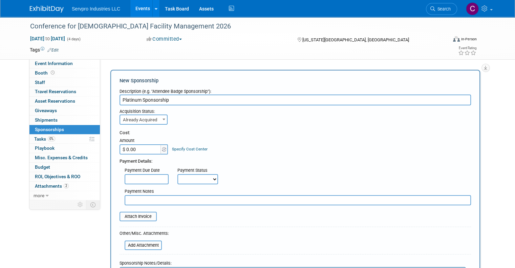
click at [129, 151] on input "$ 0.00" at bounding box center [141, 149] width 42 height 10
type input "$ 20,000.00"
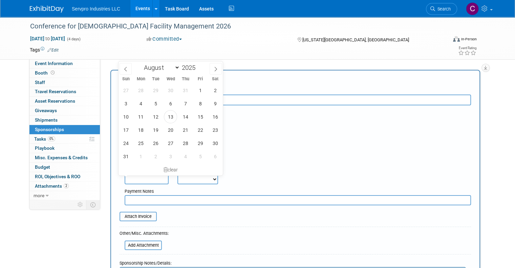
click at [139, 180] on input "text" at bounding box center [147, 179] width 44 height 10
click at [177, 68] on select "January February March April May June July August September October November De…" at bounding box center [160, 67] width 39 height 8
select select "10"
click at [141, 63] on select "January February March April May June July August September October November De…" at bounding box center [160, 67] width 39 height 8
click at [126, 157] on span "30" at bounding box center [125, 156] width 13 height 13
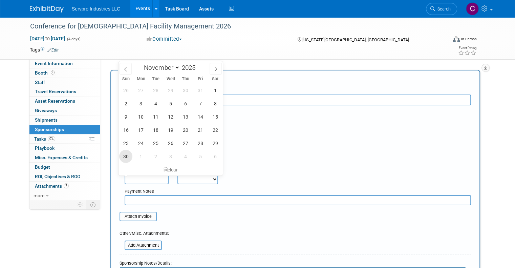
type input "[DATE]"
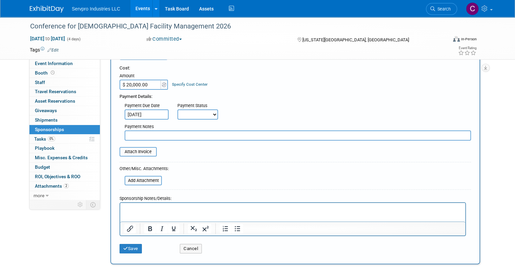
scroll to position [91, 0]
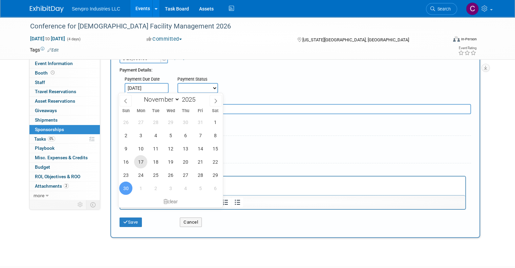
click at [141, 153] on div "26 27 28 29 30 31 1 2 3 4 5 6 7 8 9 10 11 12 13 14 15 16 17 18 19 20 21 22 23 2…" at bounding box center [170, 154] width 104 height 79
click at [145, 225] on div "Save" at bounding box center [144, 220] width 60 height 14
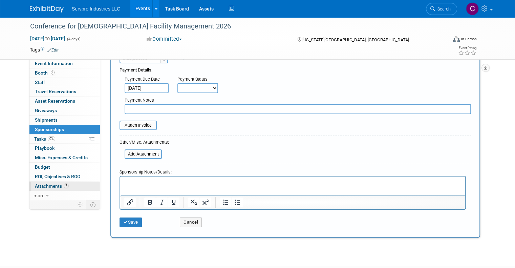
click at [47, 186] on span "Attachments 2" at bounding box center [52, 185] width 34 height 5
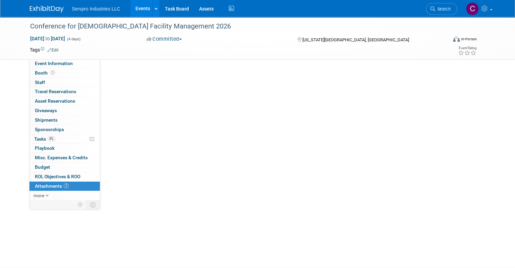
scroll to position [0, 0]
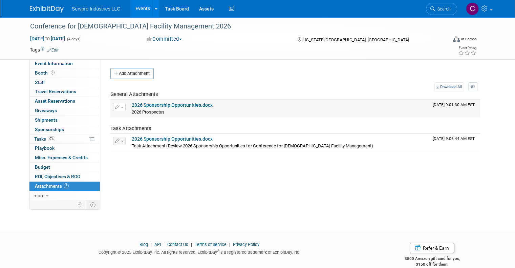
click at [133, 104] on link "2026 Sponsorship Opportunities.docx" at bounding box center [172, 104] width 81 height 5
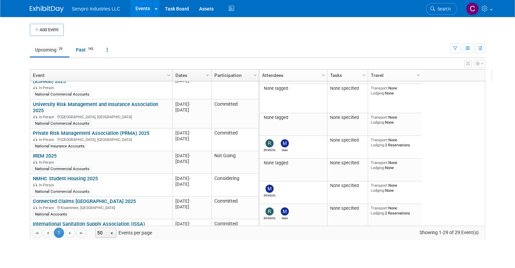
scroll to position [379, 0]
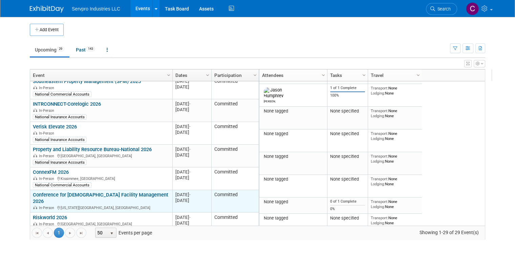
click at [80, 192] on link "Conference for [DEMOGRAPHIC_DATA] Facility Management 2026" at bounding box center [100, 198] width 135 height 13
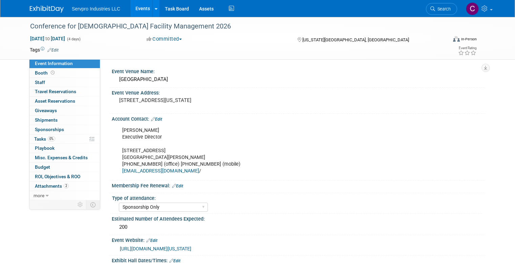
select select "Sponsorship Only"
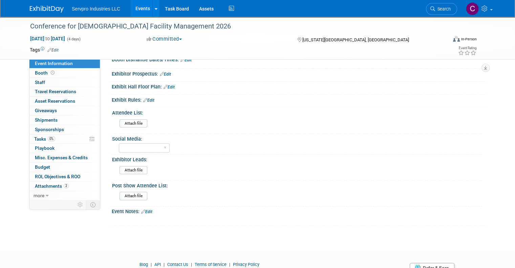
scroll to position [233, 0]
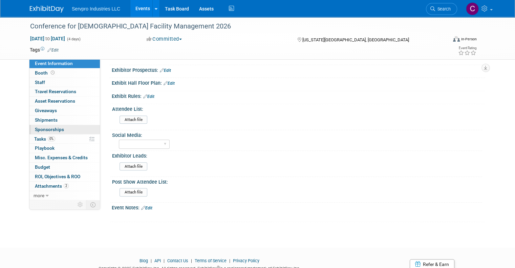
click at [45, 130] on span "Sponsorships 0" at bounding box center [49, 129] width 29 height 5
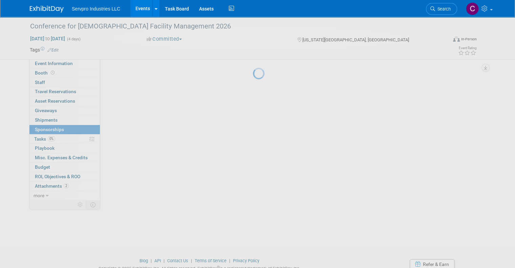
scroll to position [0, 0]
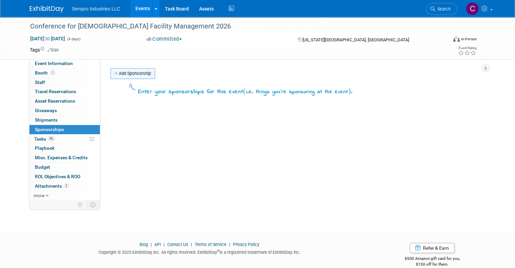
click at [118, 74] on link "Add Sponsorship" at bounding box center [132, 73] width 45 height 11
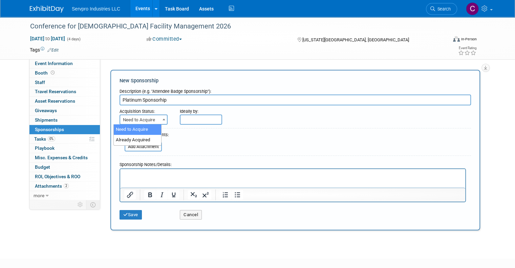
click at [140, 118] on span "Need to Acquire" at bounding box center [143, 119] width 47 height 9
click at [153, 100] on input "Platinum Sponsorhip" at bounding box center [295, 99] width 351 height 11
type input "Platinum Sponsorship"
click at [141, 117] on span "Need to Acquire" at bounding box center [143, 119] width 47 height 9
select select "2"
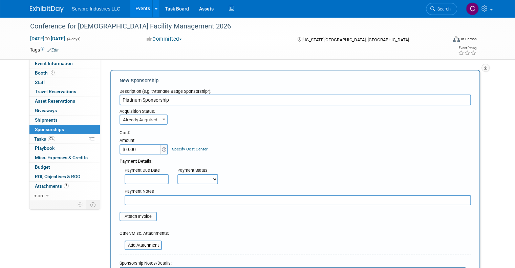
click at [130, 151] on input "$ 0.00" at bounding box center [141, 149] width 42 height 10
type input "$ 20,000.00"
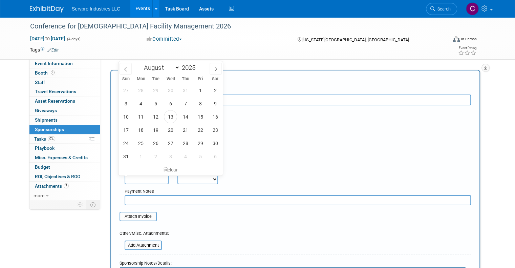
click at [128, 177] on input "text" at bounding box center [147, 179] width 44 height 10
click at [177, 67] on select "January February March April May June July August September October November De…" at bounding box center [160, 67] width 39 height 8
select select "10"
click at [141, 63] on select "January February March April May June July August September October November De…" at bounding box center [160, 67] width 39 height 8
click at [129, 158] on span "30" at bounding box center [125, 156] width 13 height 13
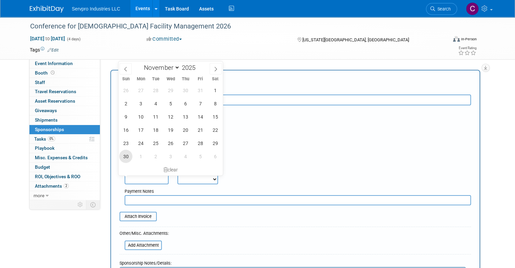
type input "[DATE]"
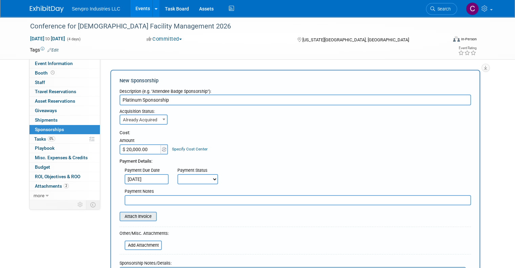
click at [133, 212] on input "file" at bounding box center [115, 216] width 81 height 8
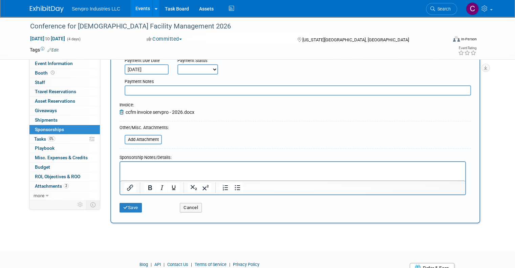
scroll to position [111, 0]
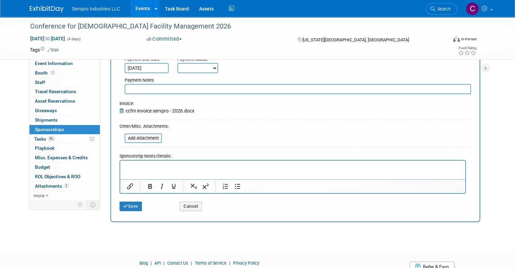
click at [159, 167] on p "Rich Text Area. Press ALT-0 for help." at bounding box center [292, 166] width 337 height 7
click at [128, 203] on button "Save" at bounding box center [131, 205] width 22 height 9
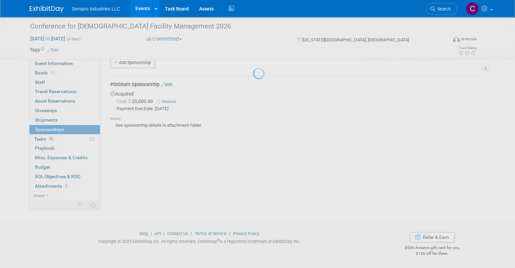
scroll to position [11, 0]
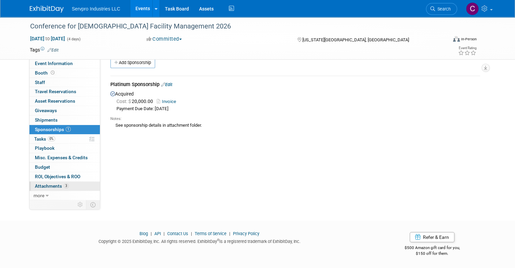
click at [50, 184] on span "Attachments 3" at bounding box center [52, 185] width 34 height 5
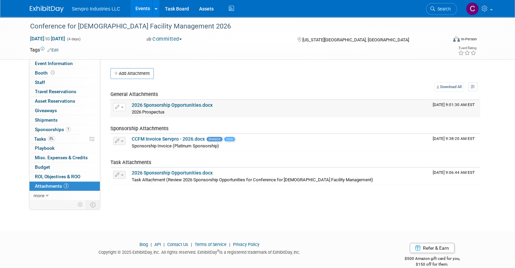
click at [179, 103] on link "2026 Sponsorship Opportunities.docx" at bounding box center [172, 104] width 81 height 5
click at [53, 62] on span "Event Information" at bounding box center [54, 63] width 38 height 5
select select "Sponsorship Only"
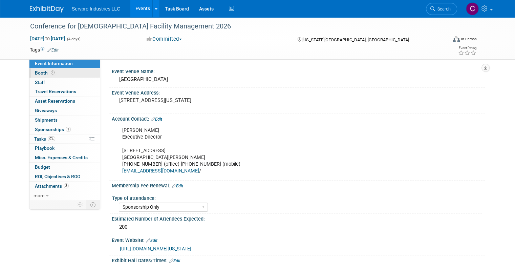
click at [37, 70] on span "Booth" at bounding box center [45, 72] width 21 height 5
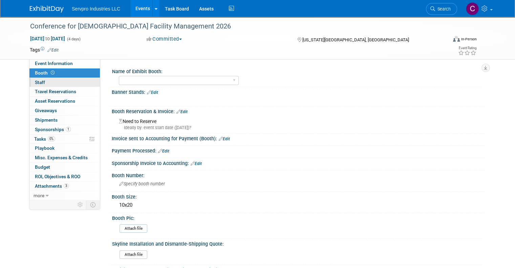
click at [35, 83] on span "Staff 0" at bounding box center [40, 82] width 10 height 5
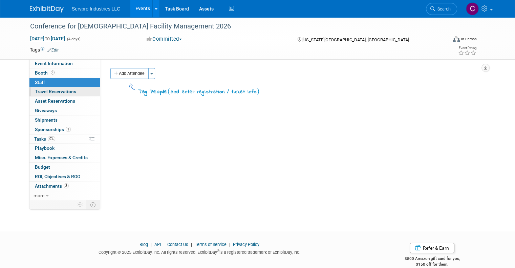
click at [39, 90] on span "Travel Reservations 0" at bounding box center [55, 91] width 41 height 5
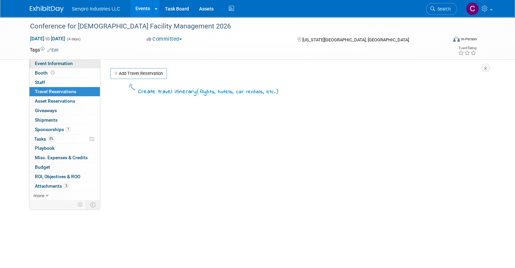
click at [48, 62] on span "Event Information" at bounding box center [54, 63] width 38 height 5
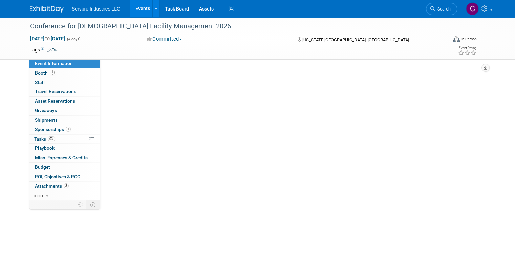
select select "Sponsorship Only"
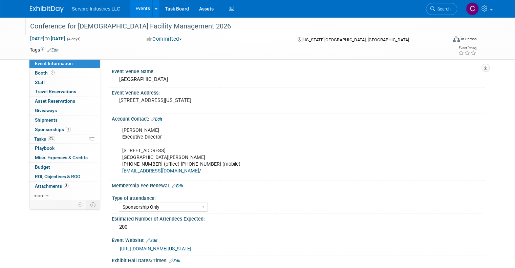
click at [133, 28] on div "Conference for [DEMOGRAPHIC_DATA] Facility Management 2026" at bounding box center [233, 26] width 411 height 12
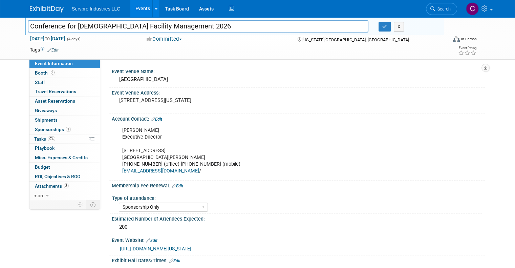
click at [133, 28] on input "Conference for [DEMOGRAPHIC_DATA] Facility Management 2026" at bounding box center [198, 26] width 341 height 12
click at [39, 183] on span "Attachments 3" at bounding box center [52, 185] width 34 height 5
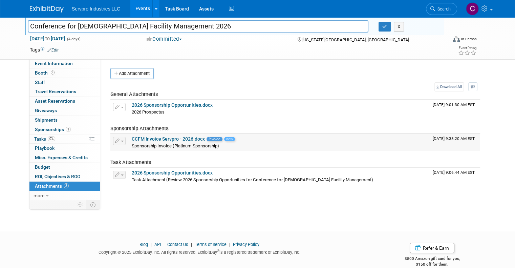
click at [142, 139] on link "CCFM Invoice Servpro - 2026.docx" at bounding box center [168, 138] width 73 height 5
click at [37, 128] on span "Sponsorships 1" at bounding box center [53, 129] width 36 height 5
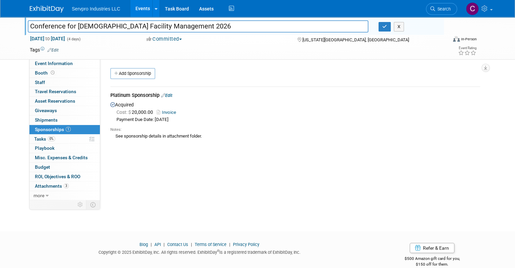
click at [160, 112] on link "Invoice" at bounding box center [168, 112] width 22 height 5
click at [165, 93] on link "Edit" at bounding box center [166, 95] width 11 height 5
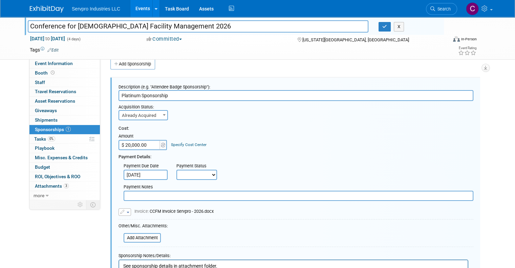
scroll to position [10, 0]
click at [189, 173] on select "Not Paid Yet Partially Paid Paid in Full" at bounding box center [196, 174] width 41 height 10
select select "3"
click at [176, 169] on select "Not Paid Yet Partially Paid Paid in Full" at bounding box center [196, 174] width 41 height 10
click at [161, 194] on input "text" at bounding box center [299, 195] width 350 height 10
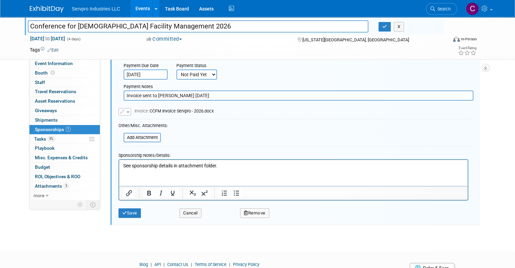
scroll to position [111, 0]
type input "Invoice sent to Seth 8/13/2025"
click at [129, 211] on button "Save" at bounding box center [129, 211] width 22 height 9
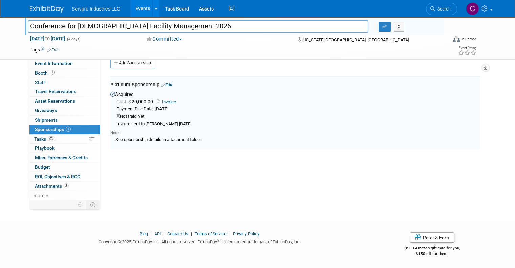
scroll to position [10, 0]
click at [135, 6] on link "Events" at bounding box center [142, 8] width 25 height 17
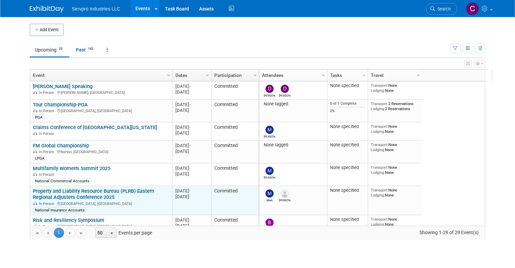
click at [89, 195] on link "Property and Liability Resource Bureau (PLRB) Eastern Regional Adjusters Confer…" at bounding box center [93, 194] width 121 height 13
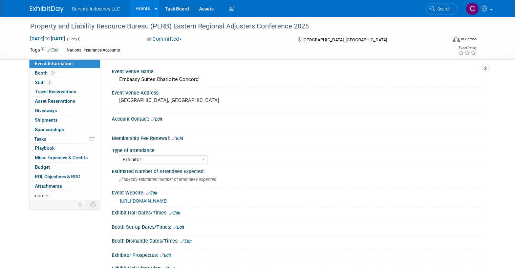
select select "Exhibitor"
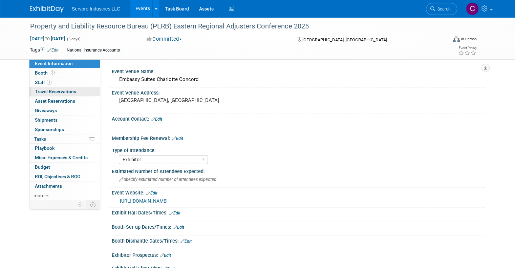
click at [43, 89] on span "Travel Reservations 0" at bounding box center [55, 91] width 41 height 5
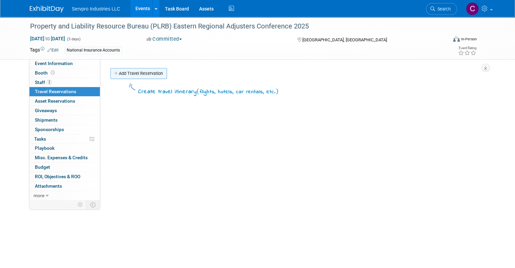
click at [131, 70] on link "Add Travel Reservation" at bounding box center [138, 73] width 57 height 11
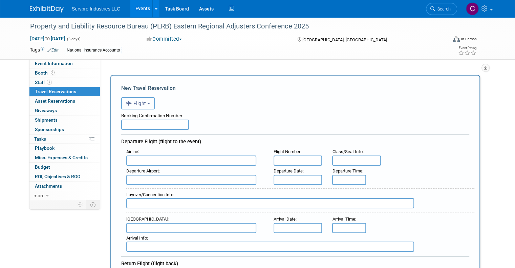
click at [136, 98] on button "Flight" at bounding box center [138, 103] width 34 height 12
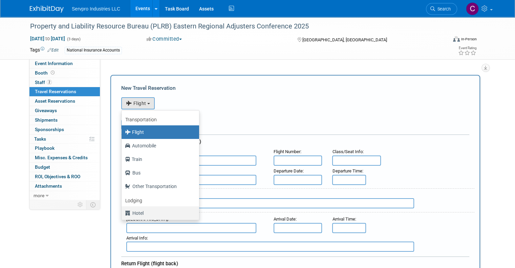
click at [131, 213] on label "Hotel" at bounding box center [158, 213] width 67 height 11
click at [123, 213] on input "Hotel" at bounding box center [120, 212] width 4 height 4
select select "6"
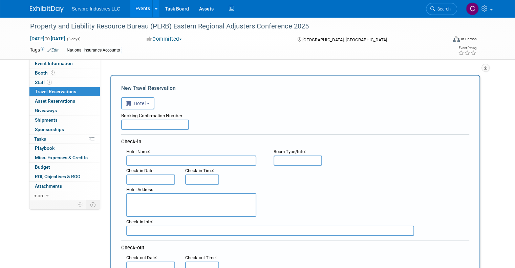
click at [142, 125] on input "text" at bounding box center [155, 125] width 68 height 10
click at [133, 125] on input "text" at bounding box center [155, 125] width 68 height 10
paste input "98127426"
type input "98127426"
click at [142, 159] on input "text" at bounding box center [191, 160] width 130 height 10
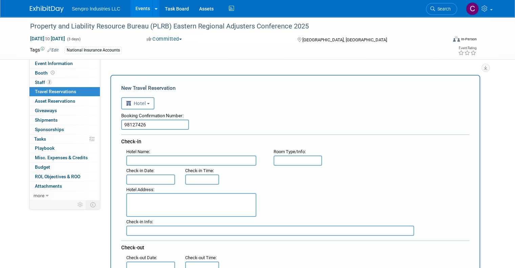
paste input "Embassy Suites by [PERSON_NAME][GEOGRAPHIC_DATA]"
type input "Embassy Suites by [PERSON_NAME][GEOGRAPHIC_DATA]"
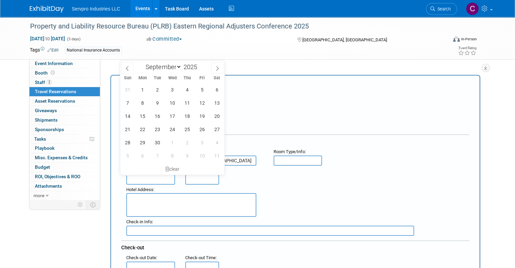
click at [149, 174] on input "text" at bounding box center [150, 179] width 49 height 10
click at [144, 103] on span "8" at bounding box center [142, 102] width 13 height 13
type input "[DATE]"
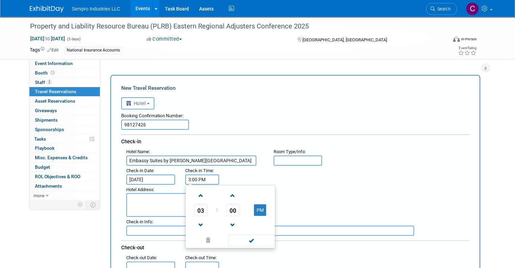
click at [191, 177] on input "3:00 PM" at bounding box center [202, 179] width 34 height 10
click at [159, 202] on textarea at bounding box center [191, 205] width 130 height 24
click at [189, 174] on input "3:00 PM" at bounding box center [202, 179] width 34 height 10
click at [197, 195] on span at bounding box center [201, 196] width 12 height 12
type input "4:00 PM"
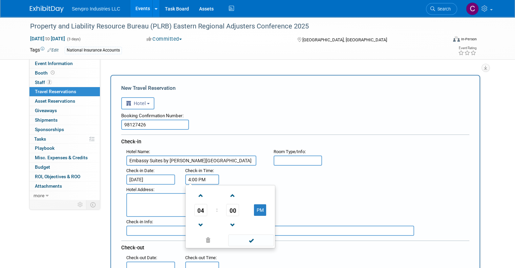
click at [143, 200] on textarea at bounding box center [191, 205] width 130 height 24
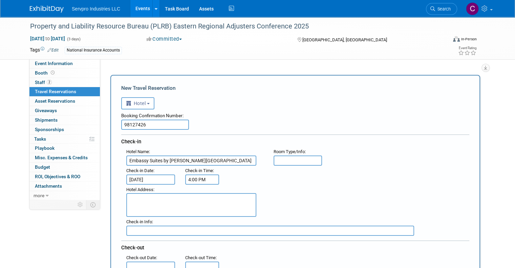
paste textarea "[STREET_ADDRESS][PERSON_NAME][US_STATE]"
type textarea "[STREET_ADDRESS][PERSON_NAME][US_STATE]"
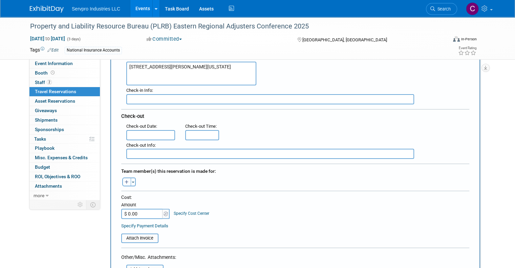
scroll to position [134, 0]
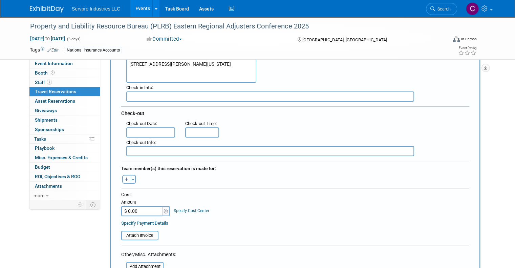
click at [138, 133] on body "Servpro Industries LLC Events Add Event Bulk Upload Events Shareable Event Boar…" at bounding box center [257, 0] width 515 height 268
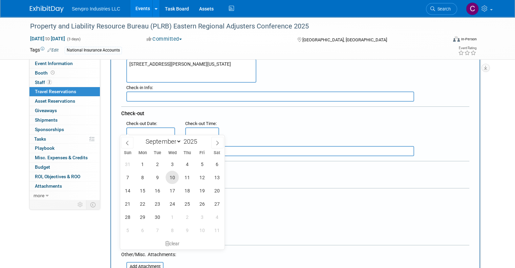
click at [174, 180] on span "10" at bounding box center [172, 177] width 13 height 13
type input "[DATE]"
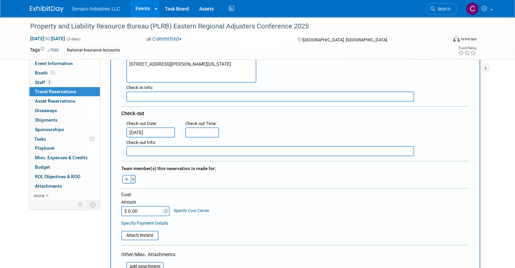
click at [131, 175] on button "Toggle Dropdown" at bounding box center [133, 179] width 5 height 9
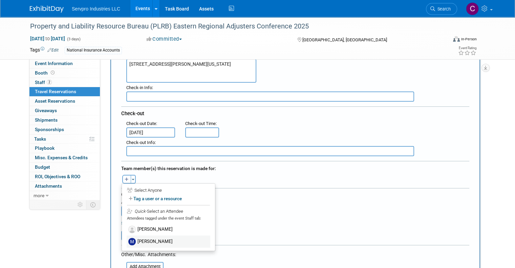
click at [131, 237] on label "[PERSON_NAME]" at bounding box center [169, 241] width 84 height 12
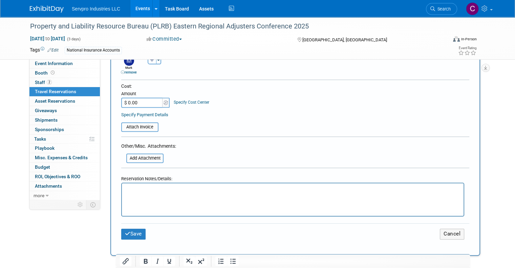
scroll to position [259, 0]
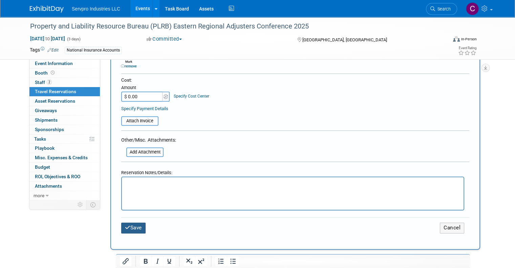
click at [135, 223] on button "Save" at bounding box center [133, 227] width 24 height 10
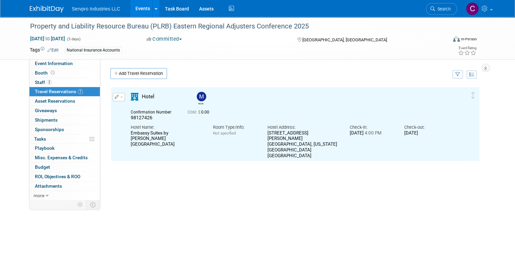
scroll to position [0, 0]
